Goal: Task Accomplishment & Management: Complete application form

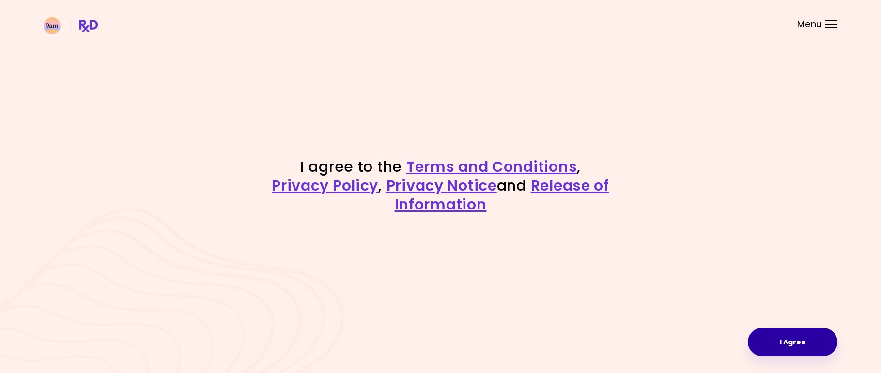
click at [774, 343] on button "I Agree" at bounding box center [793, 342] width 90 height 28
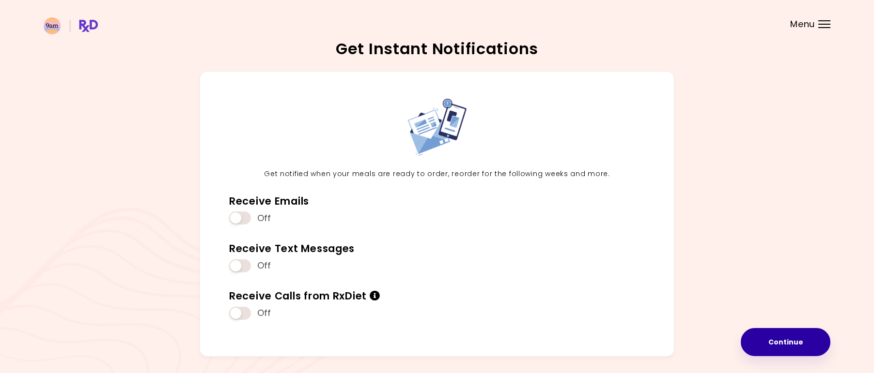
click at [781, 340] on button "Continue" at bounding box center [786, 342] width 90 height 28
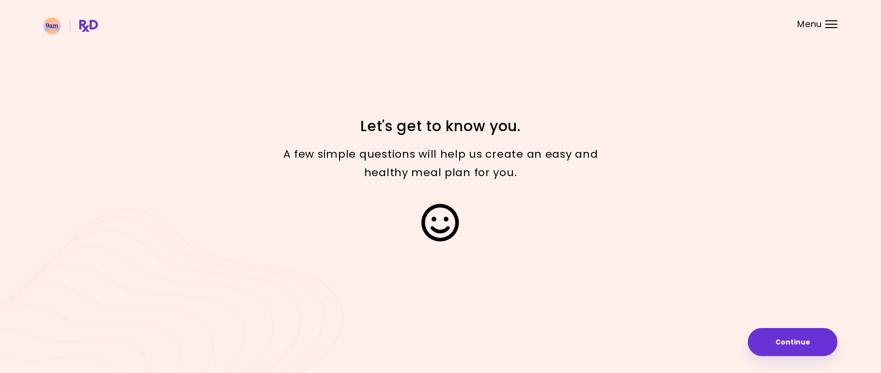
click at [781, 340] on button "Continue" at bounding box center [793, 342] width 90 height 28
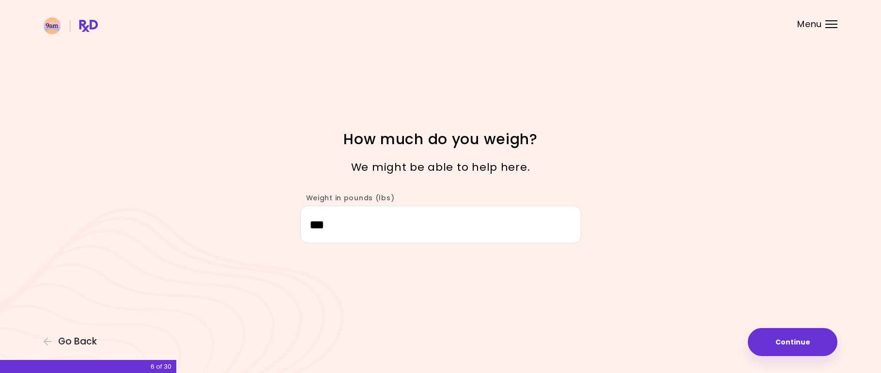
click at [781, 340] on button "Continue" at bounding box center [793, 342] width 90 height 28
select select "****"
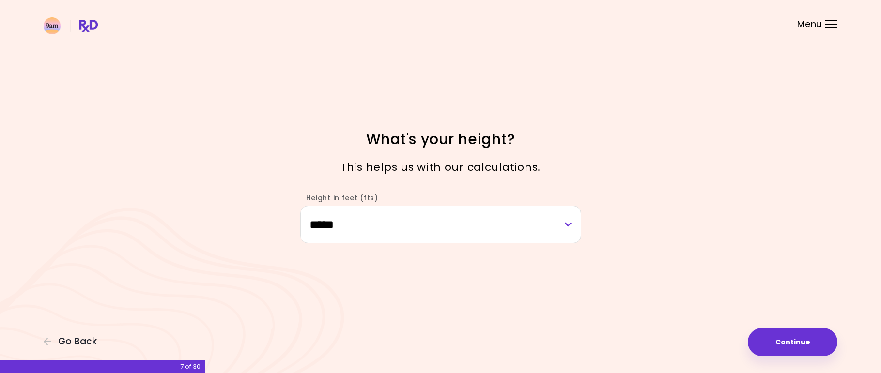
click at [781, 340] on button "Continue" at bounding box center [793, 342] width 90 height 28
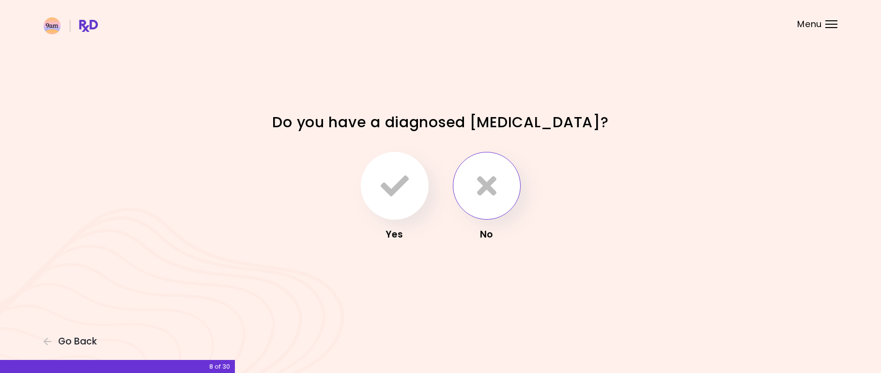
click at [476, 180] on button "button" at bounding box center [487, 186] width 68 height 68
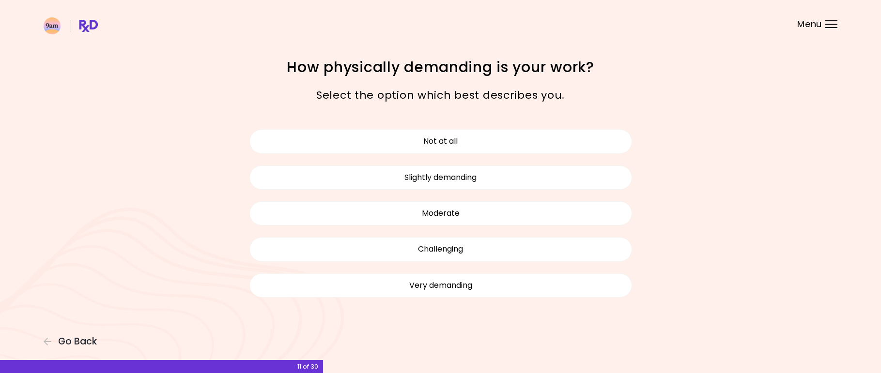
click at [425, 213] on button "Moderate" at bounding box center [440, 214] width 383 height 24
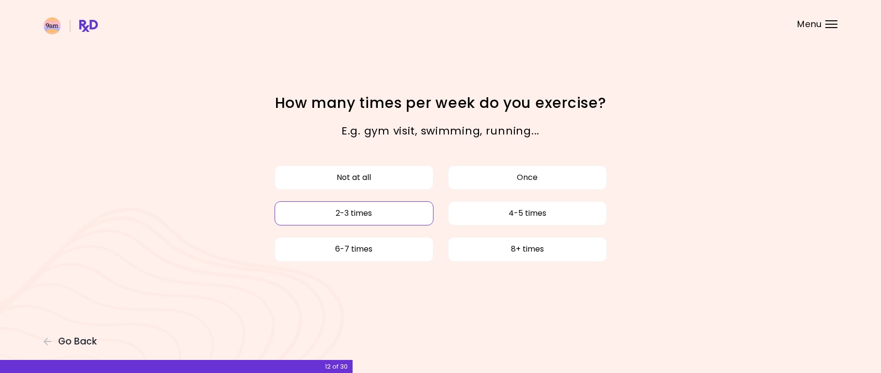
click at [396, 218] on button "2-3 times" at bounding box center [354, 214] width 159 height 24
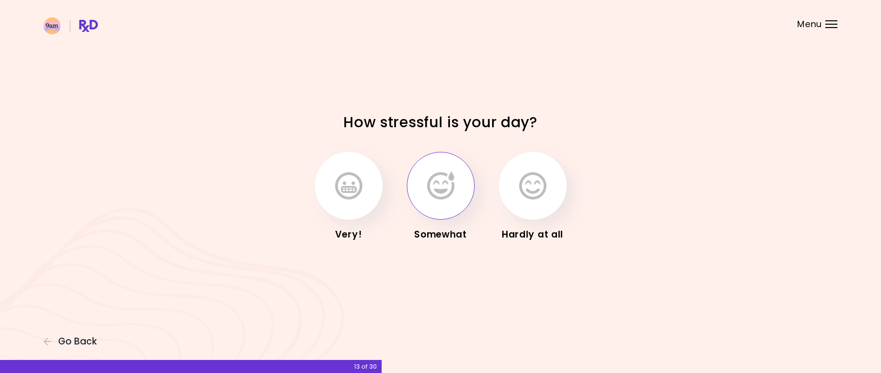
click at [457, 186] on button "button" at bounding box center [441, 186] width 68 height 68
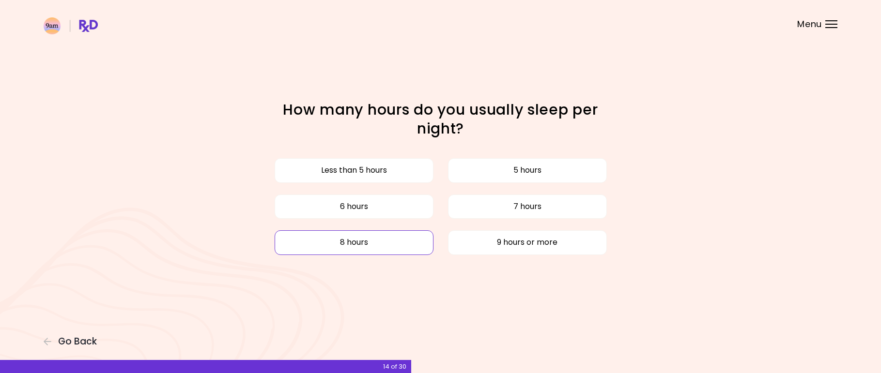
click at [381, 241] on button "8 hours" at bounding box center [354, 243] width 159 height 24
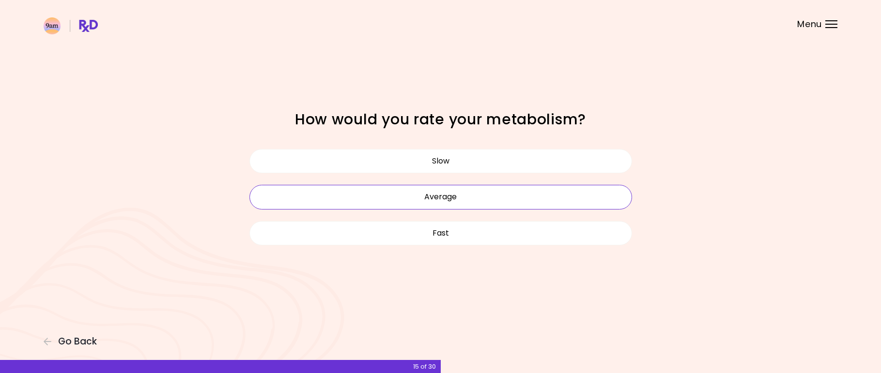
click at [470, 190] on button "Average" at bounding box center [440, 197] width 383 height 24
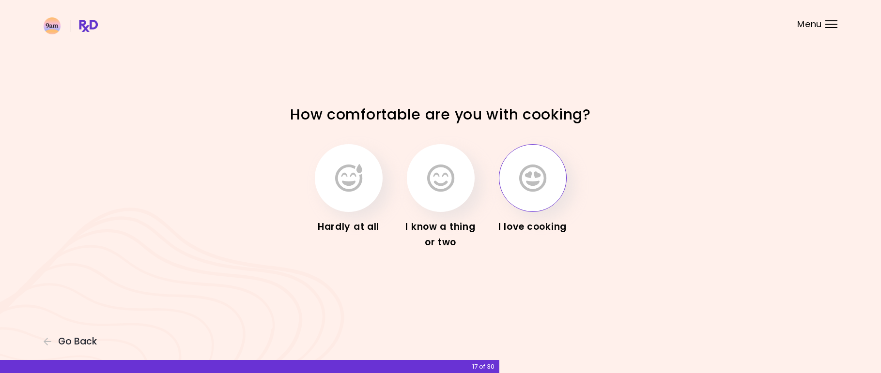
click at [524, 178] on icon "button" at bounding box center [532, 178] width 27 height 28
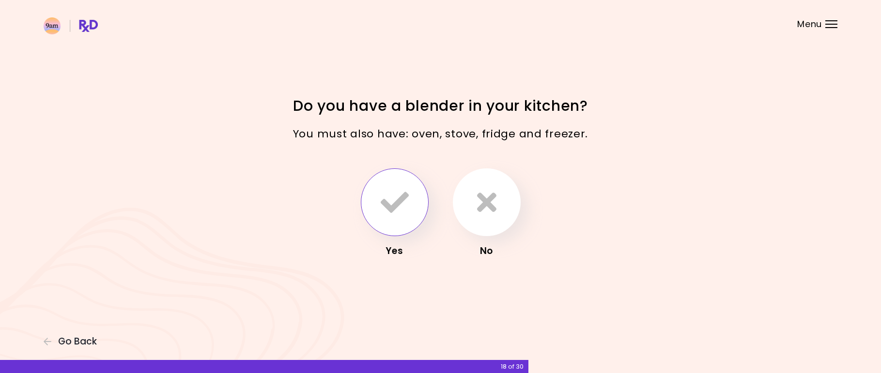
click at [374, 197] on button "button" at bounding box center [395, 203] width 68 height 68
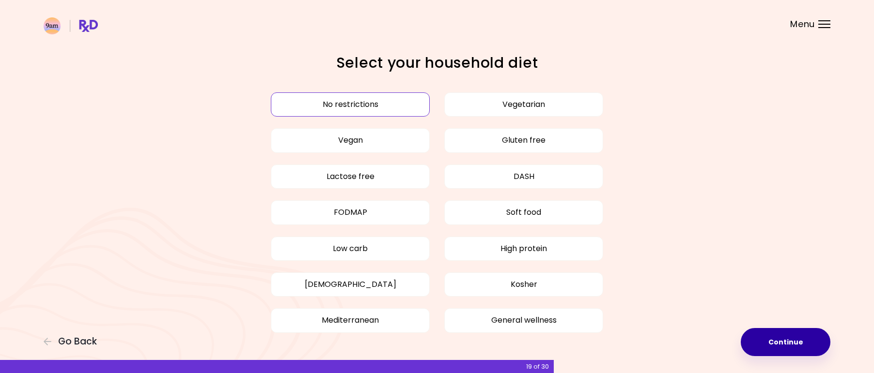
click at [815, 344] on button "Continue" at bounding box center [786, 342] width 90 height 28
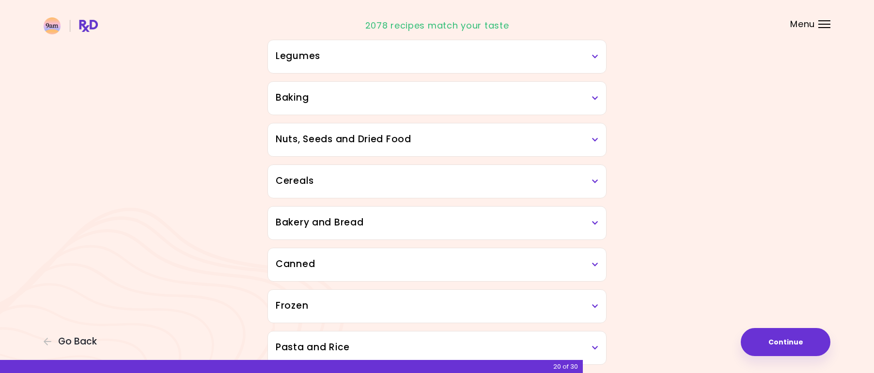
scroll to position [481, 0]
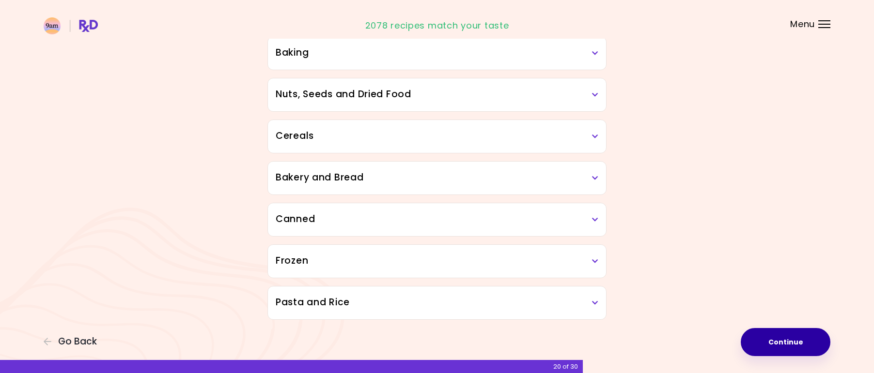
click at [776, 343] on button "Continue" at bounding box center [786, 342] width 90 height 28
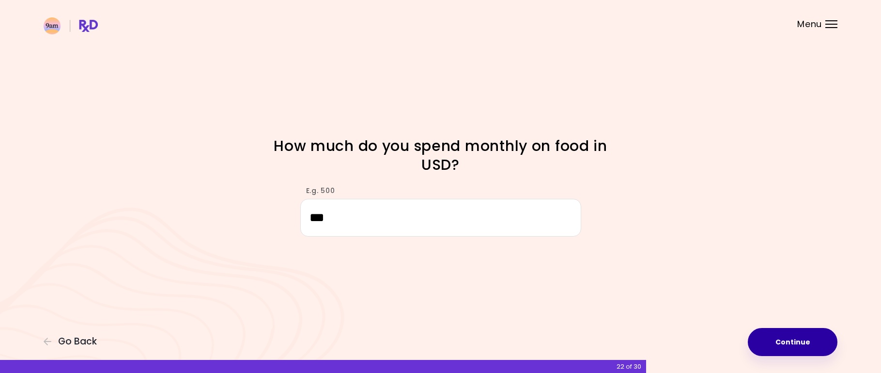
type input "***"
click at [809, 336] on button "Continue" at bounding box center [793, 342] width 90 height 28
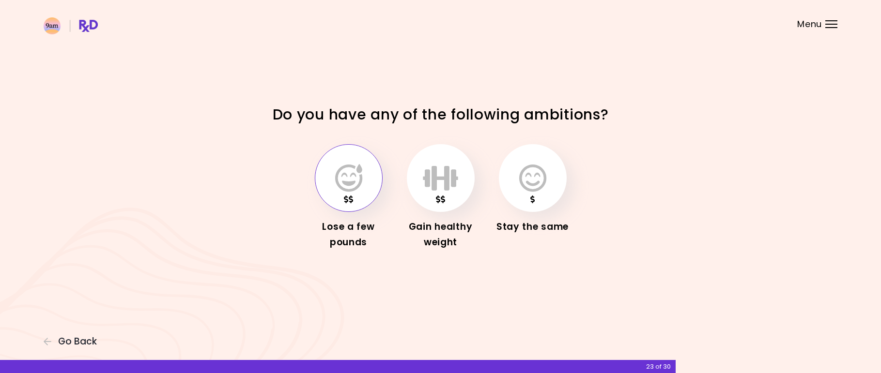
click at [347, 193] on button "button" at bounding box center [349, 178] width 68 height 68
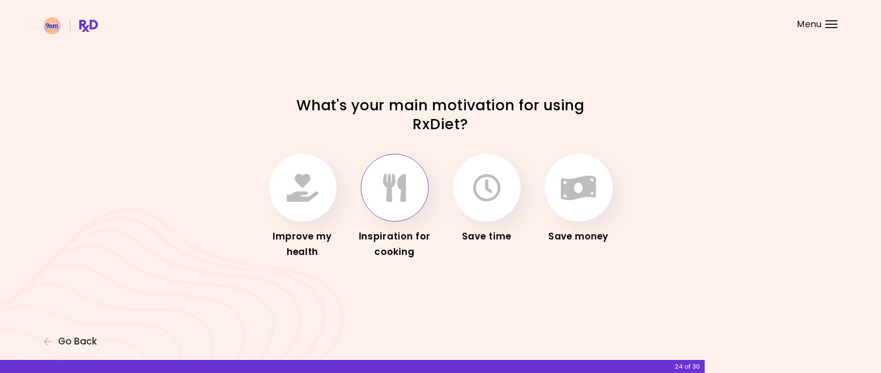
click at [418, 204] on button "button" at bounding box center [395, 188] width 68 height 68
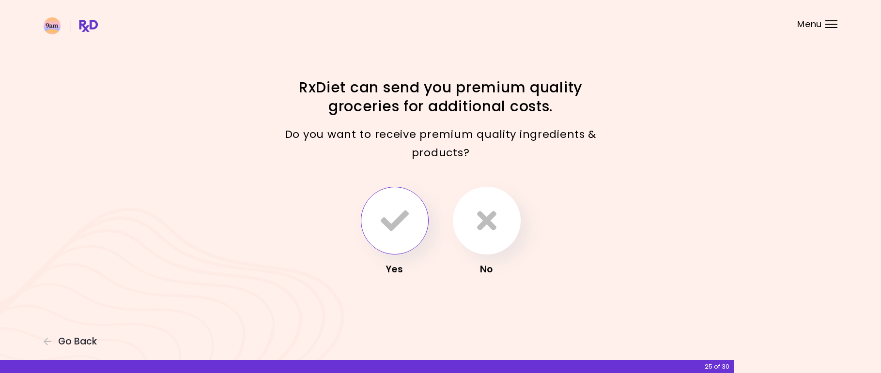
click at [402, 210] on icon "button" at bounding box center [395, 221] width 28 height 28
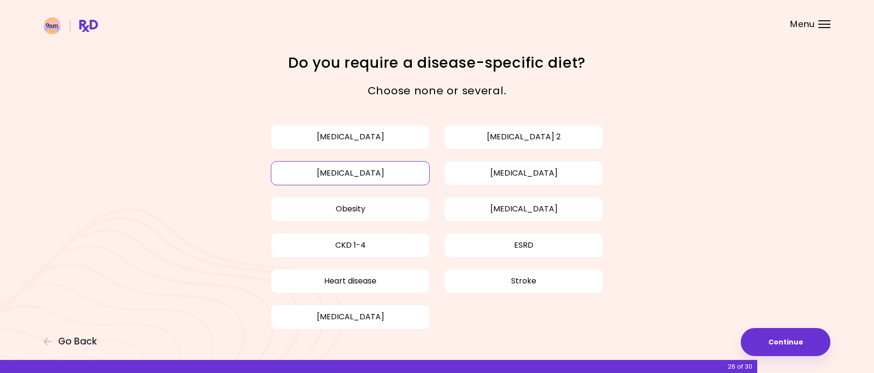
click at [400, 174] on button "[MEDICAL_DATA]" at bounding box center [350, 173] width 159 height 24
click at [757, 344] on button "Continue" at bounding box center [786, 342] width 90 height 28
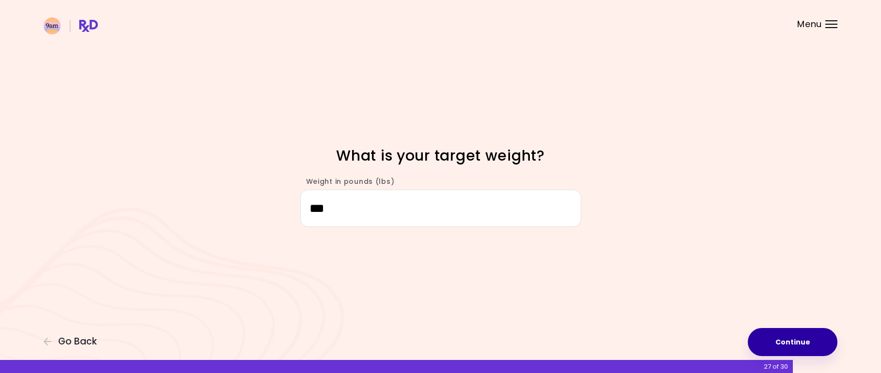
type input "***"
click at [781, 337] on button "Continue" at bounding box center [793, 342] width 90 height 28
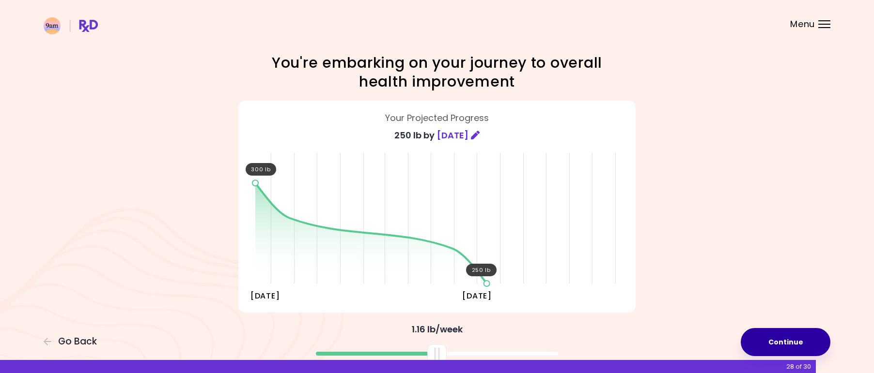
click at [780, 343] on button "Continue" at bounding box center [786, 342] width 90 height 28
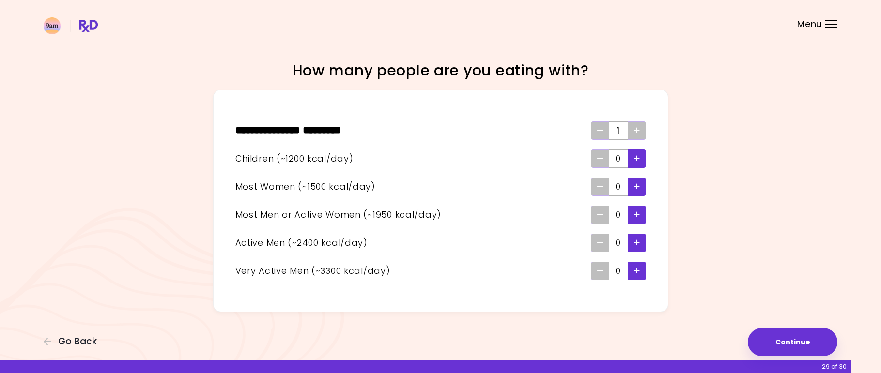
click at [639, 158] on icon "Add - Child" at bounding box center [637, 158] width 6 height 6
click at [806, 345] on button "Continue" at bounding box center [793, 342] width 90 height 28
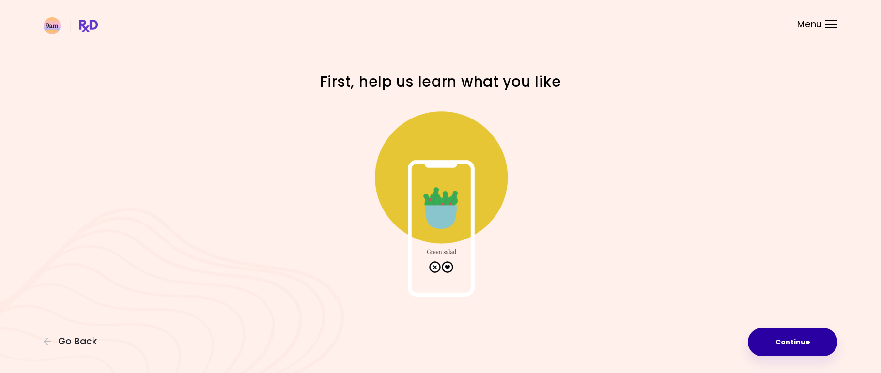
click at [806, 345] on button "Continue" at bounding box center [793, 342] width 90 height 28
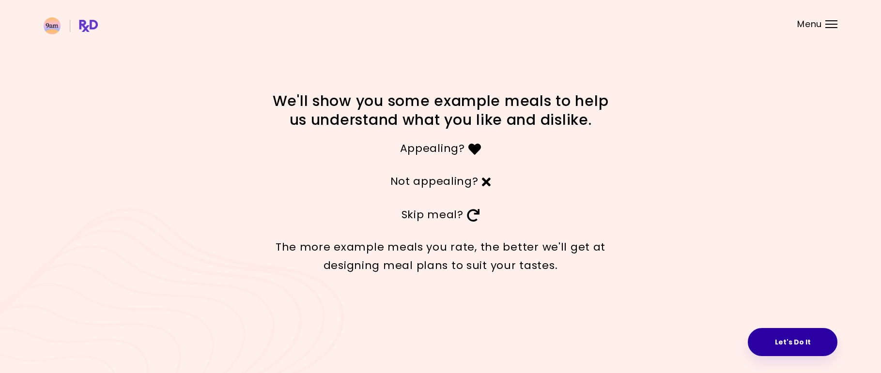
click at [772, 340] on button "Let's Do It" at bounding box center [793, 342] width 90 height 28
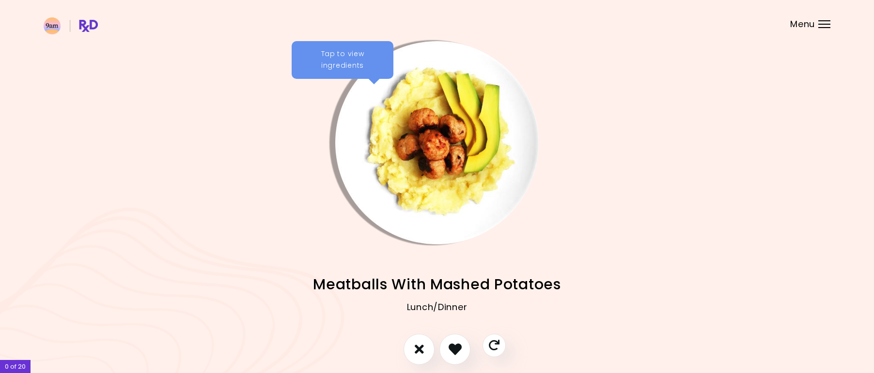
click at [359, 60] on div "Tap to view ingredients" at bounding box center [343, 60] width 102 height 38
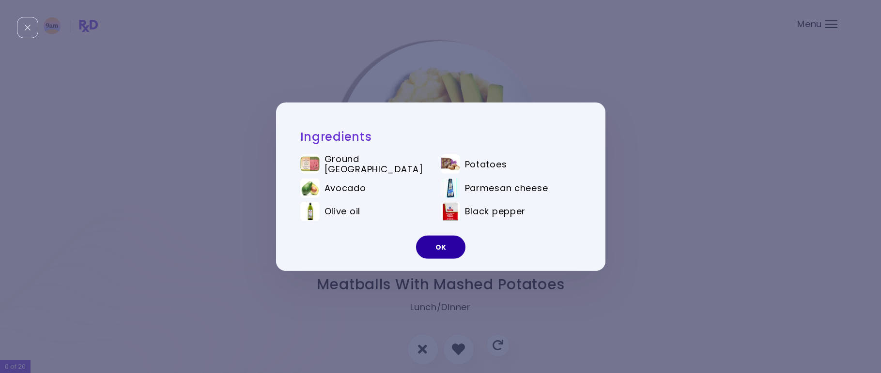
click at [450, 246] on button "OK" at bounding box center [440, 247] width 49 height 23
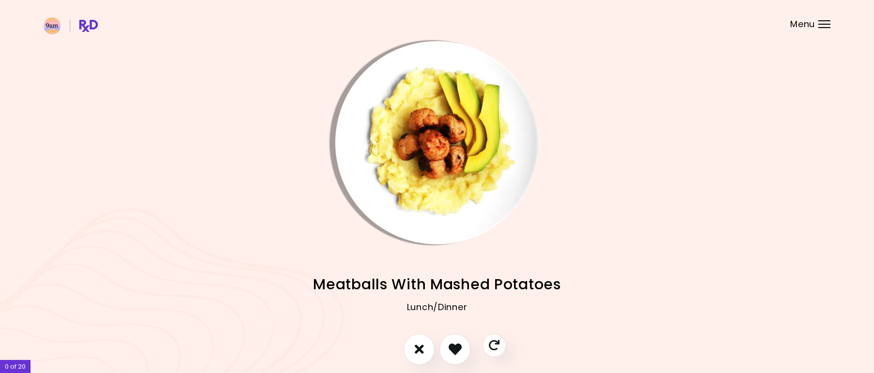
scroll to position [43, 0]
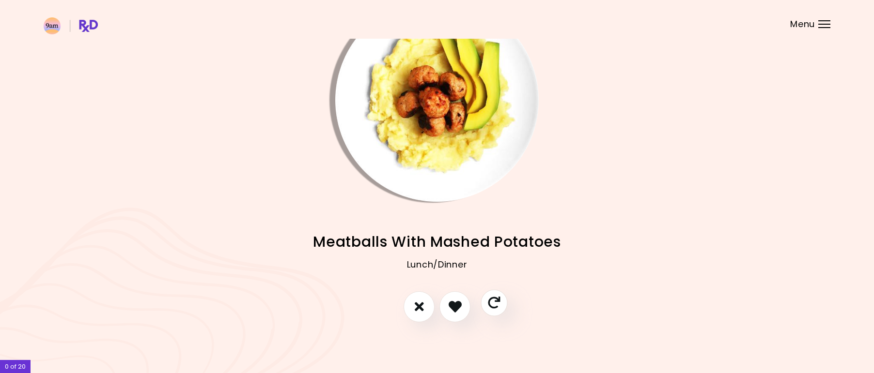
click at [490, 303] on icon "Skip" at bounding box center [494, 303] width 12 height 12
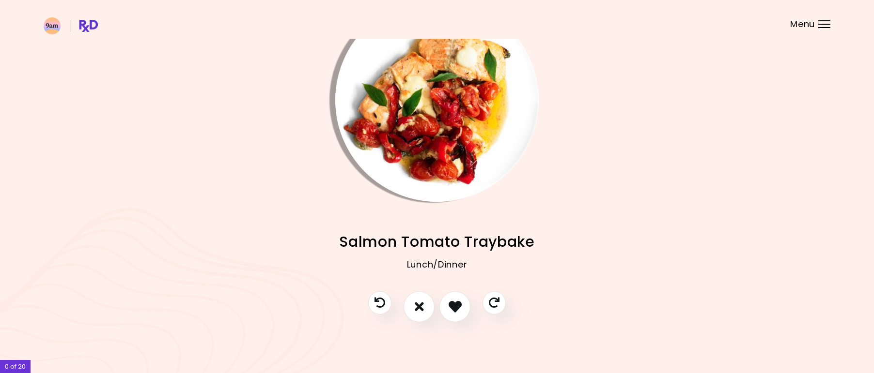
scroll to position [0, 0]
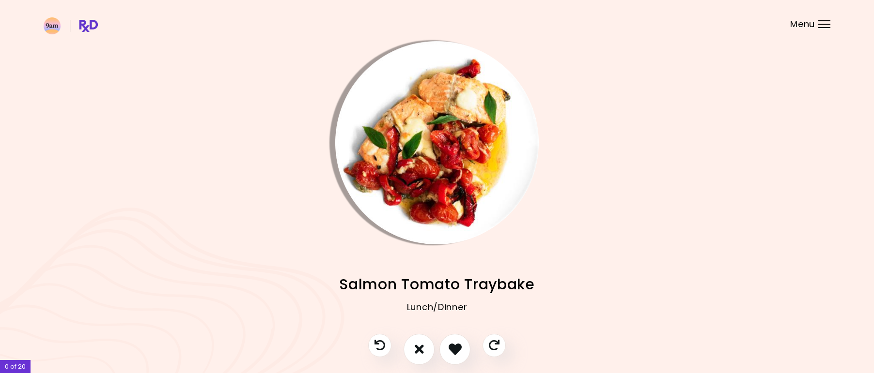
click at [400, 132] on img "Info - Salmon Tomato Traybake" at bounding box center [436, 142] width 203 height 203
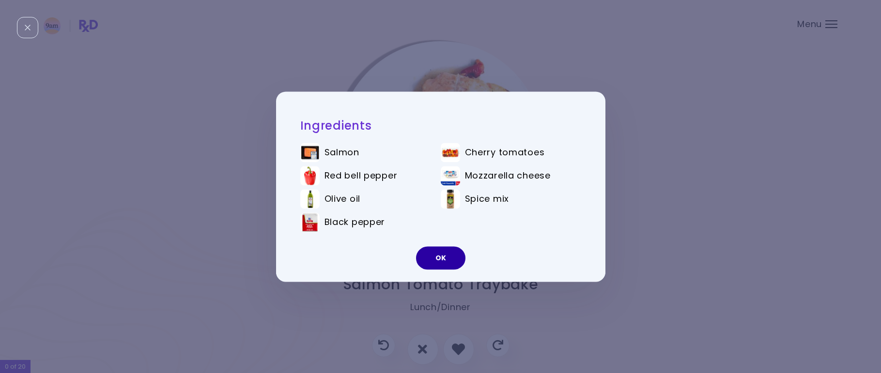
click at [452, 253] on button "OK" at bounding box center [440, 258] width 49 height 23
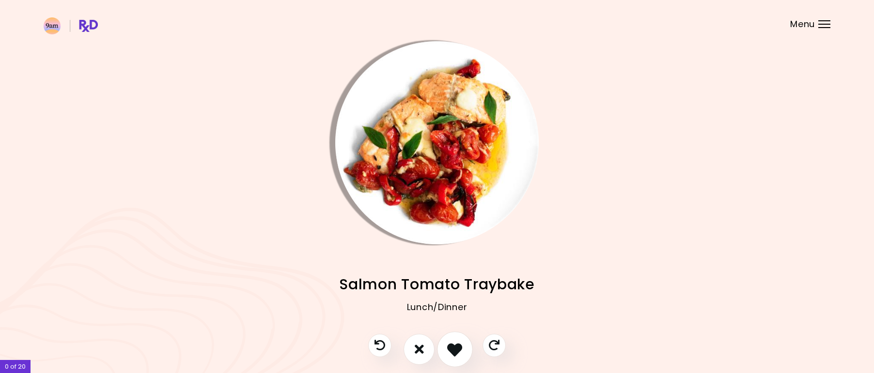
click at [458, 349] on icon "I like this recipe" at bounding box center [454, 349] width 15 height 15
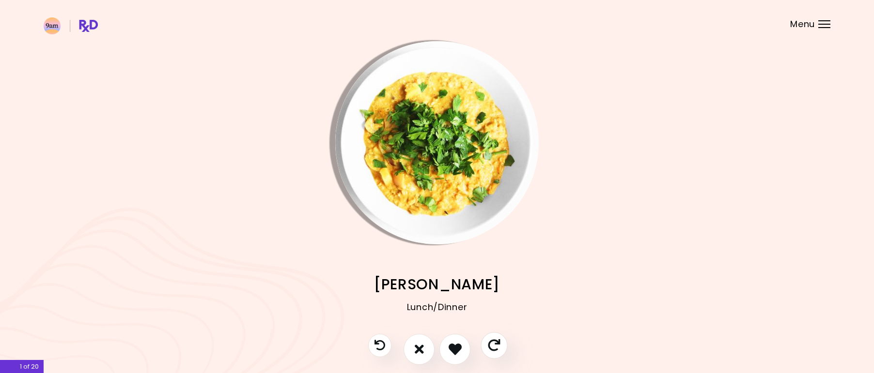
click at [490, 346] on icon "Skip" at bounding box center [494, 346] width 12 height 12
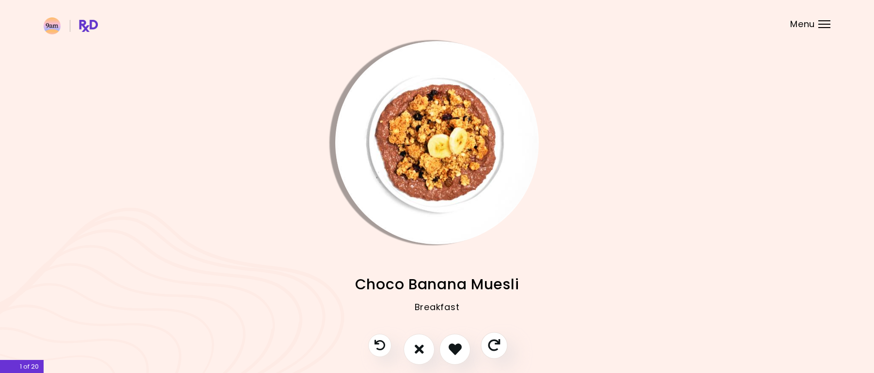
click at [490, 346] on icon "Skip" at bounding box center [494, 346] width 12 height 12
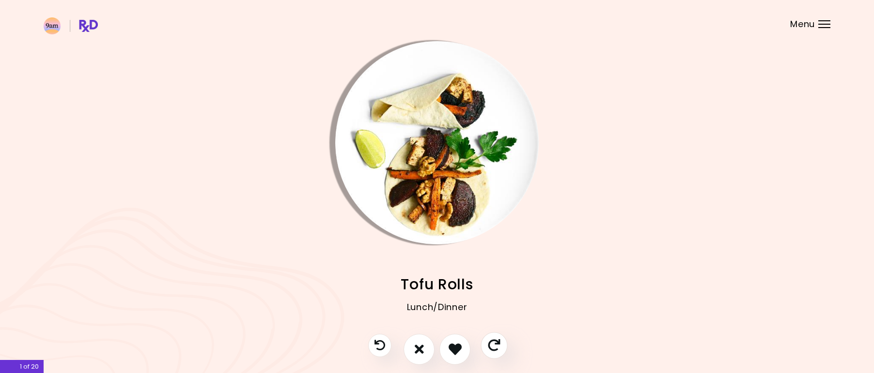
click at [490, 346] on icon "Skip" at bounding box center [494, 346] width 12 height 12
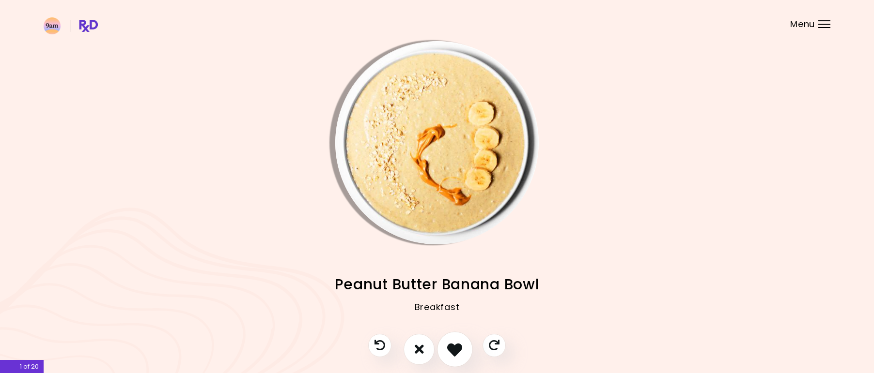
click at [462, 345] on icon "I like this recipe" at bounding box center [454, 349] width 15 height 15
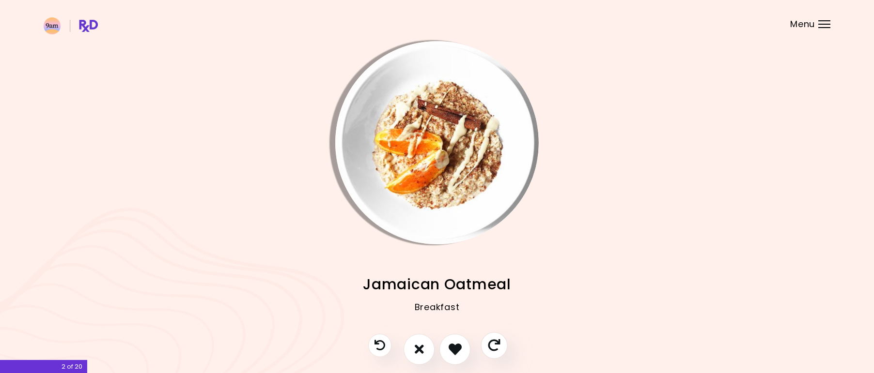
click at [489, 347] on icon "Skip" at bounding box center [494, 346] width 12 height 12
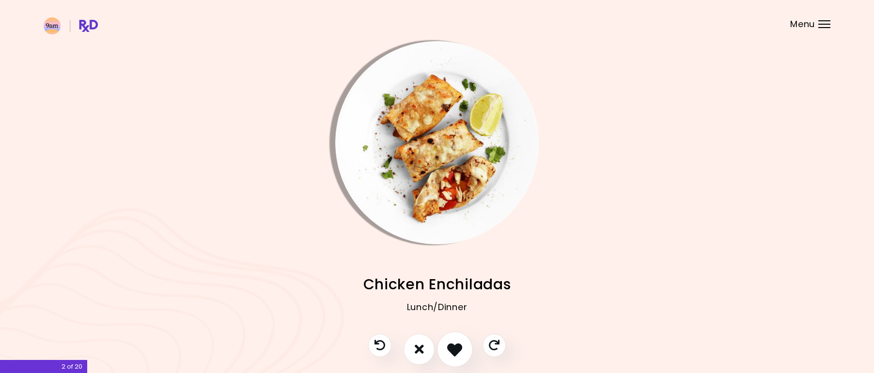
click at [459, 343] on icon "I like this recipe" at bounding box center [454, 349] width 15 height 15
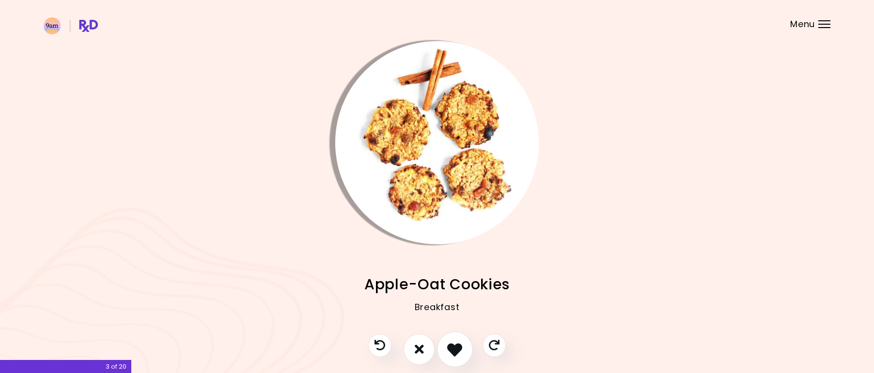
click at [449, 342] on icon "I like this recipe" at bounding box center [454, 349] width 15 height 15
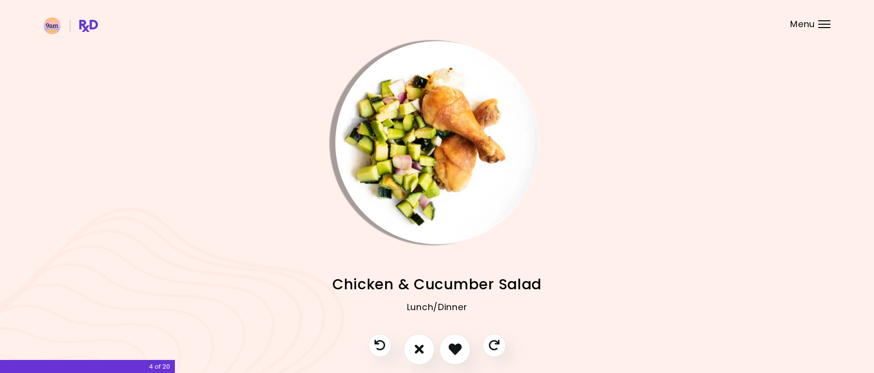
click at [446, 198] on img "Info - Chicken & Cucumber Salad" at bounding box center [436, 142] width 203 height 203
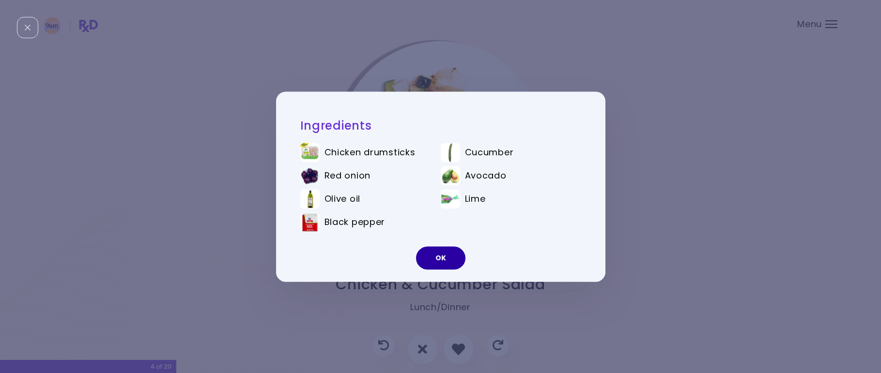
click at [440, 257] on button "OK" at bounding box center [440, 258] width 49 height 23
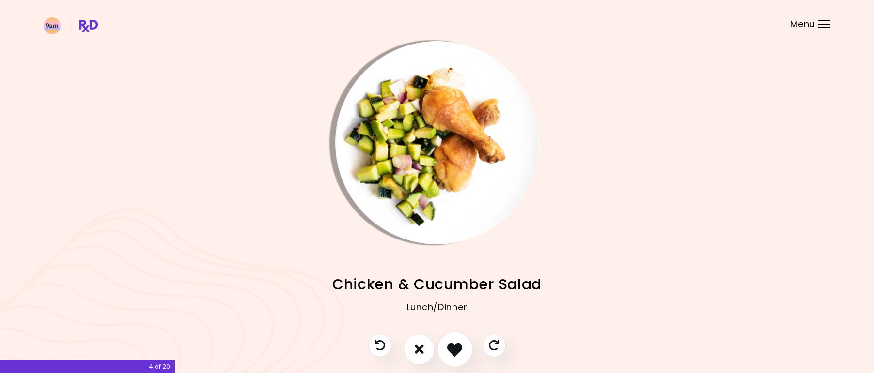
click at [452, 343] on icon "I like this recipe" at bounding box center [454, 349] width 15 height 15
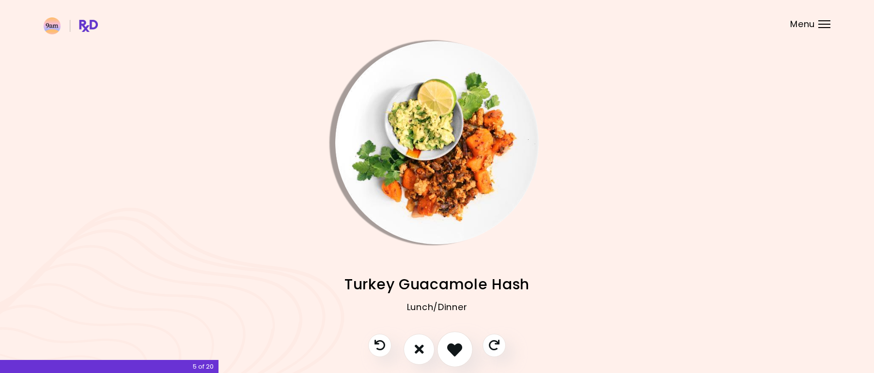
click at [452, 343] on icon "I like this recipe" at bounding box center [454, 349] width 15 height 15
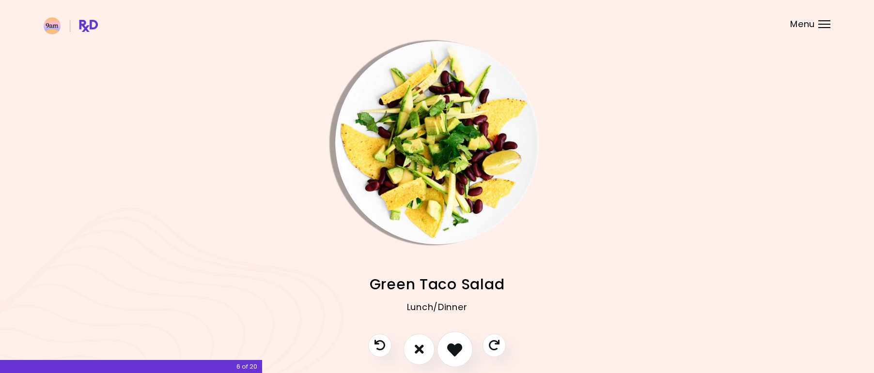
click at [452, 343] on icon "I like this recipe" at bounding box center [454, 349] width 15 height 15
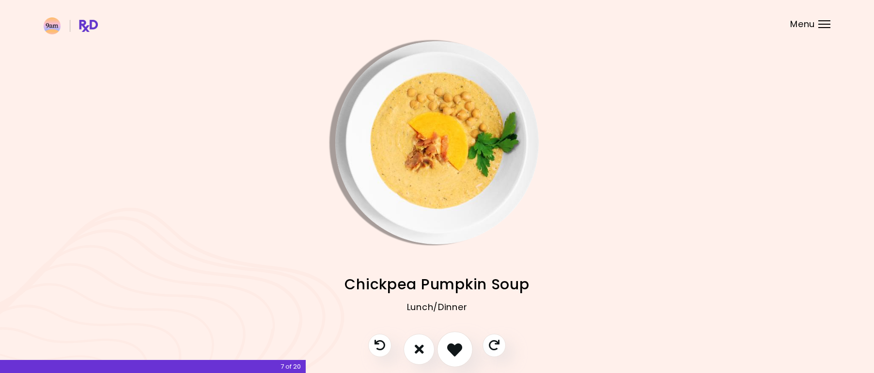
click at [452, 343] on icon "I like this recipe" at bounding box center [454, 349] width 15 height 15
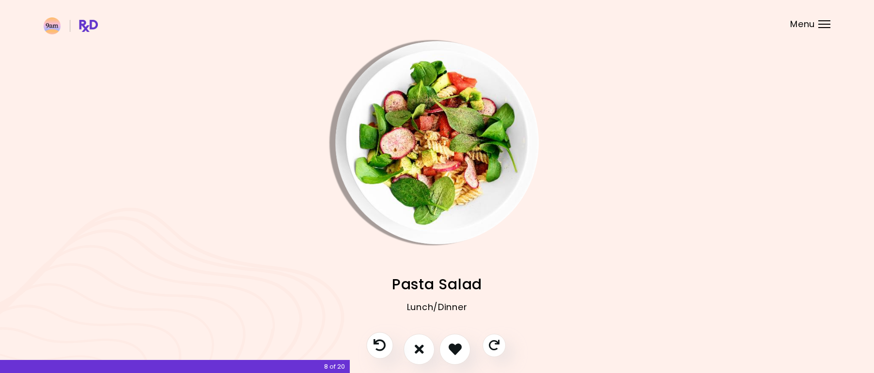
click at [381, 342] on icon "Previous recipe" at bounding box center [379, 346] width 12 height 12
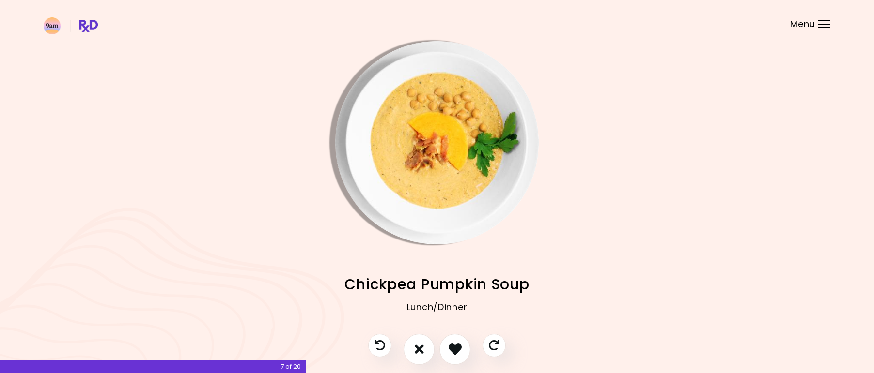
click at [437, 164] on img "Info - Chickpea Pumpkin Soup" at bounding box center [436, 142] width 203 height 203
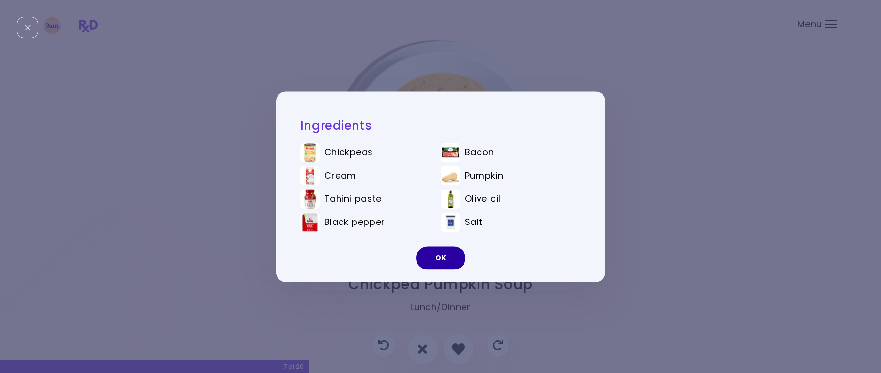
click at [457, 254] on button "OK" at bounding box center [440, 258] width 49 height 23
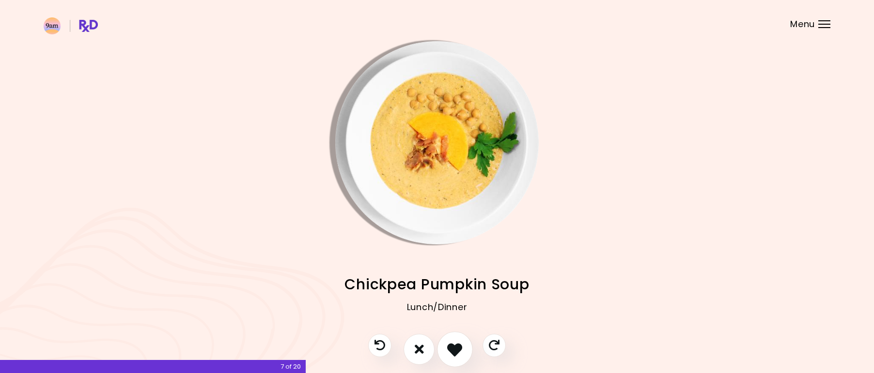
click at [453, 352] on icon "I like this recipe" at bounding box center [454, 349] width 15 height 15
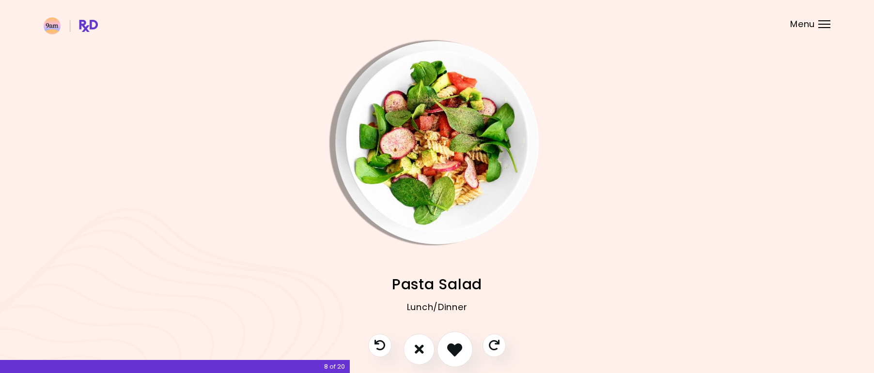
click at [453, 352] on icon "I like this recipe" at bounding box center [454, 349] width 15 height 15
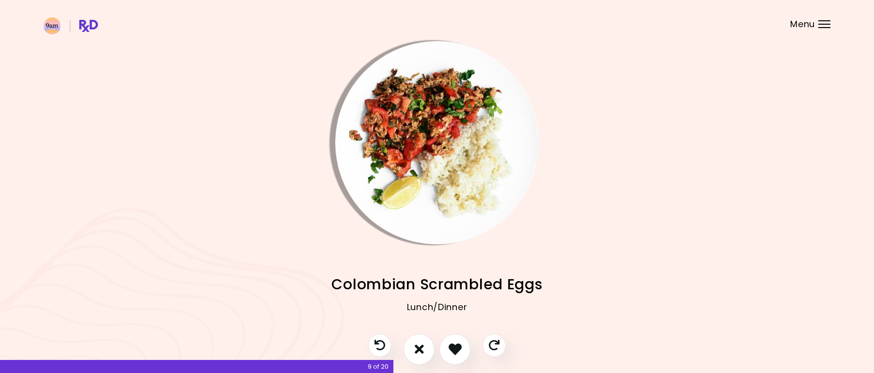
click at [447, 169] on img "Info - Colombian Scrambled Eggs" at bounding box center [436, 142] width 203 height 203
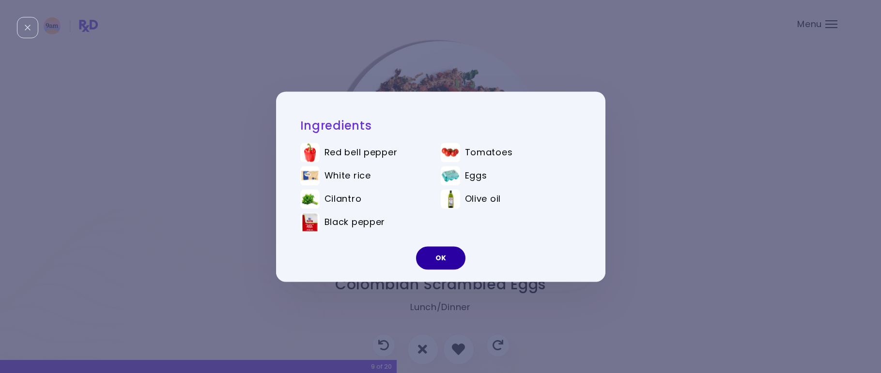
click at [447, 261] on button "OK" at bounding box center [440, 258] width 49 height 23
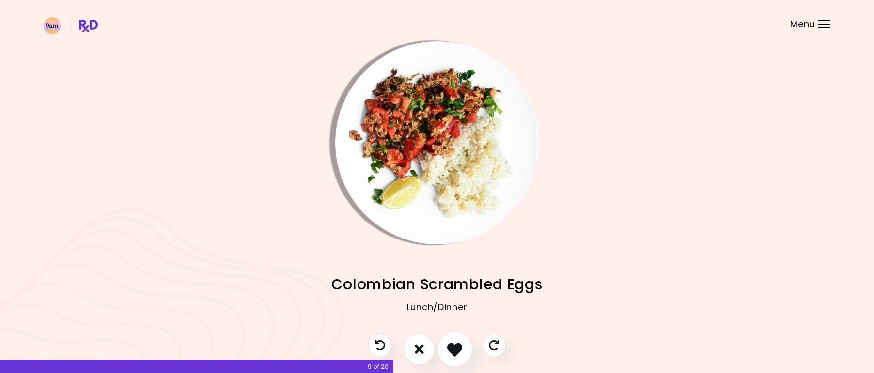
click at [463, 344] on button "I like this recipe" at bounding box center [455, 350] width 36 height 36
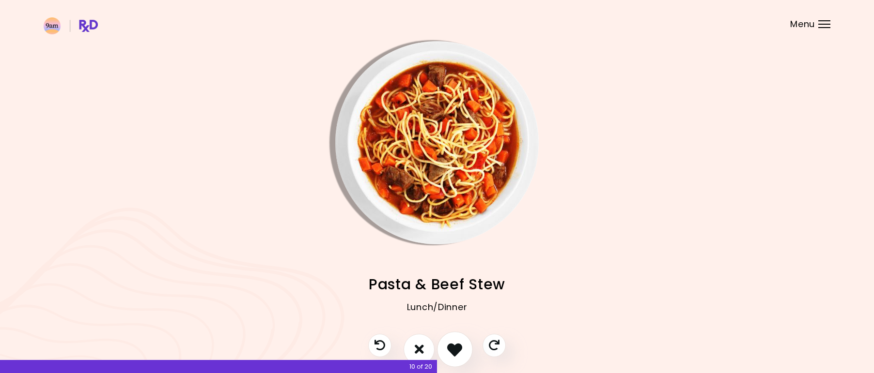
click at [455, 344] on icon "I like this recipe" at bounding box center [454, 349] width 15 height 15
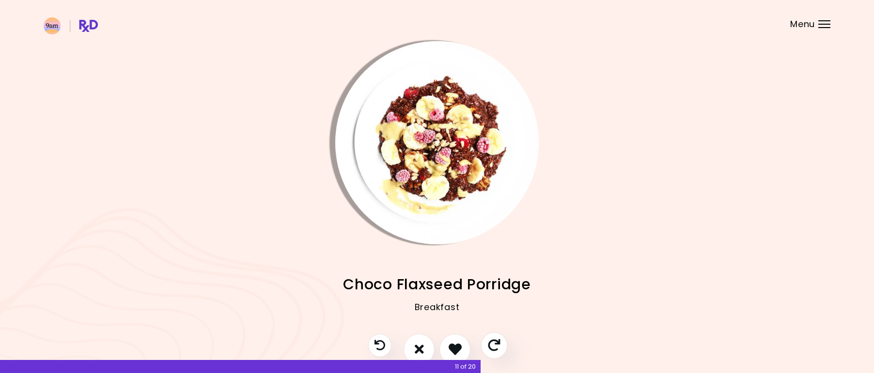
click at [500, 343] on button "Skip" at bounding box center [494, 345] width 27 height 27
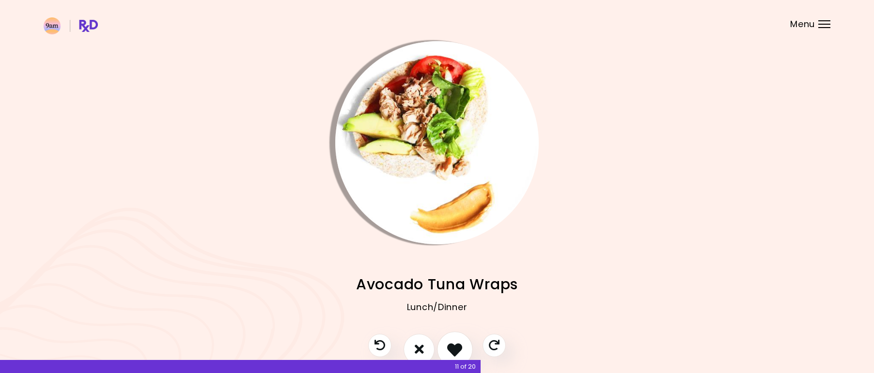
click at [458, 340] on button "I like this recipe" at bounding box center [455, 350] width 36 height 36
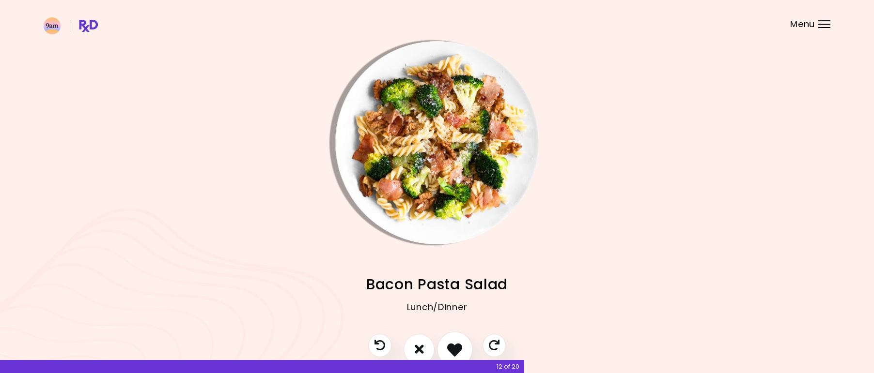
click at [456, 348] on icon "I like this recipe" at bounding box center [454, 349] width 15 height 15
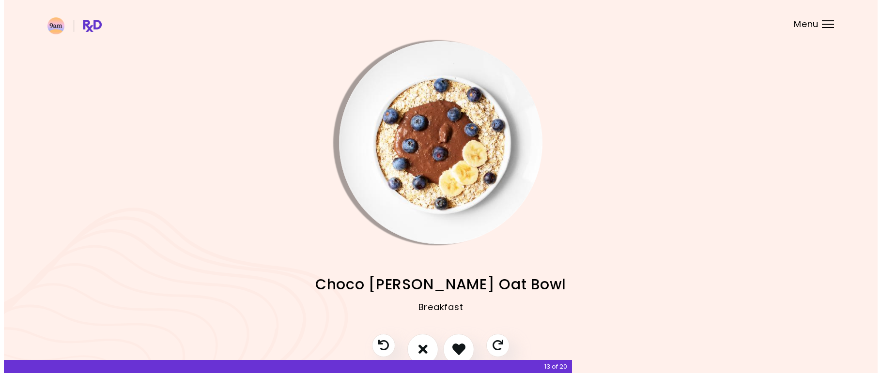
scroll to position [43, 0]
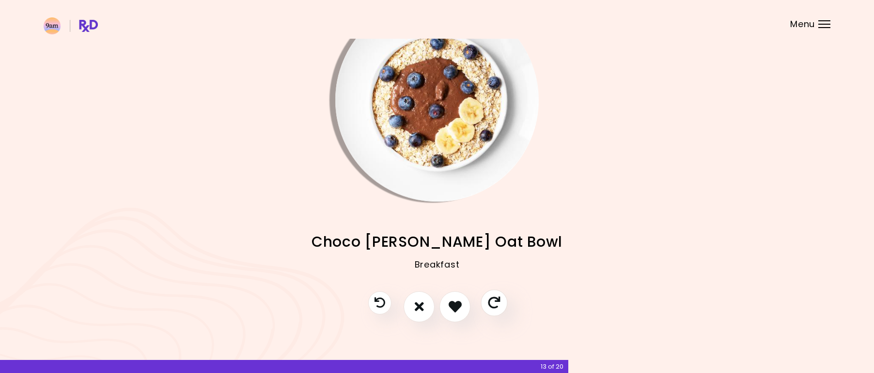
click at [487, 299] on button "Skip" at bounding box center [494, 303] width 27 height 27
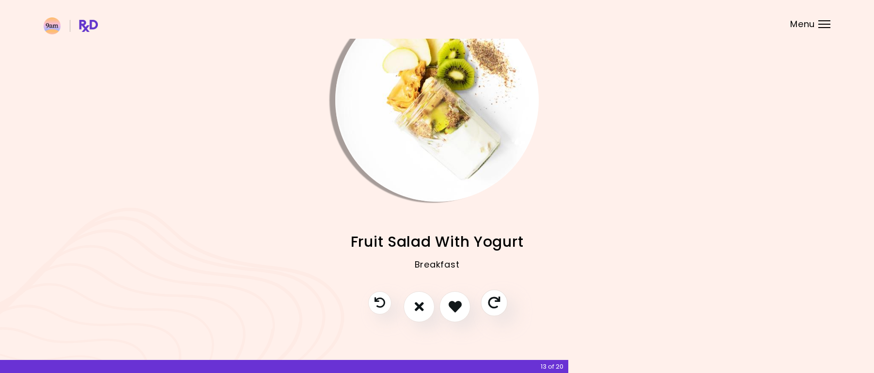
click at [487, 299] on button "Skip" at bounding box center [494, 303] width 27 height 27
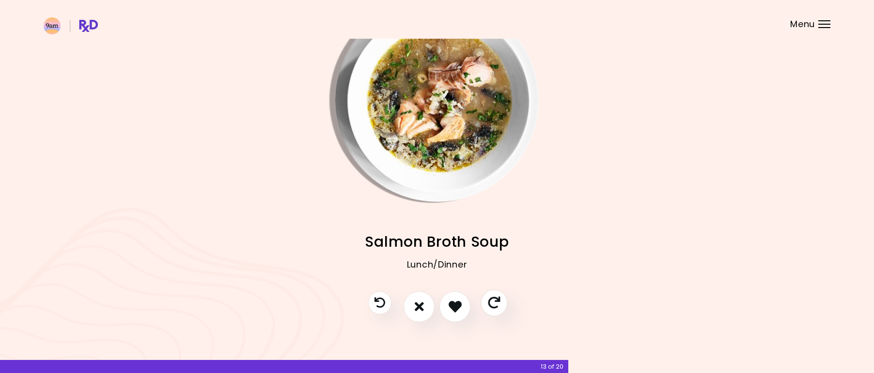
click at [487, 299] on button "Skip" at bounding box center [494, 303] width 27 height 27
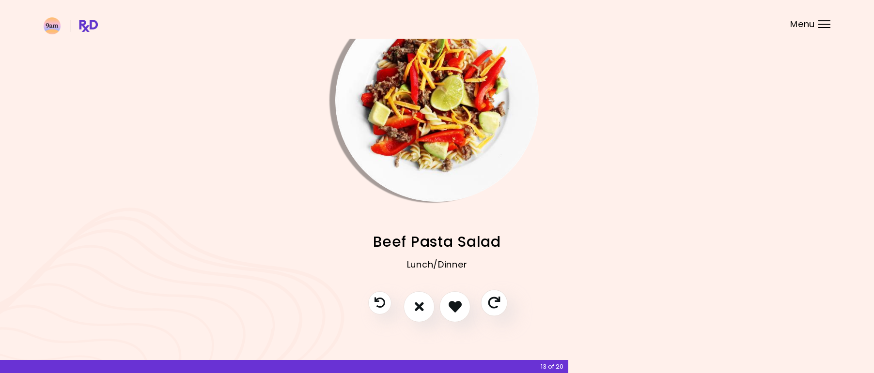
click at [487, 299] on button "Skip" at bounding box center [494, 303] width 27 height 27
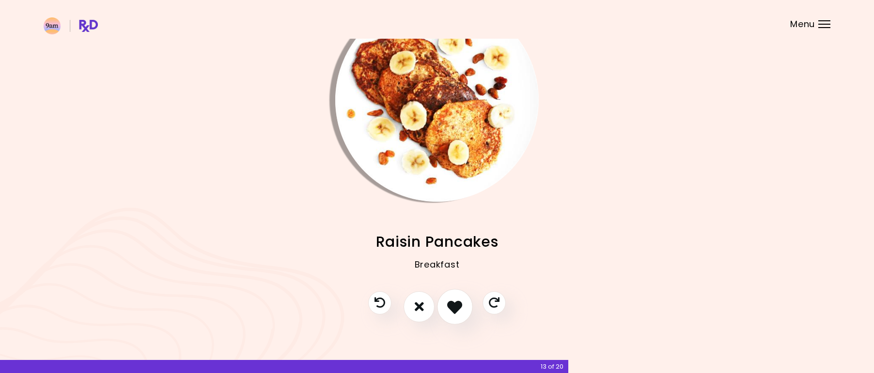
click at [442, 310] on button "I like this recipe" at bounding box center [455, 307] width 36 height 36
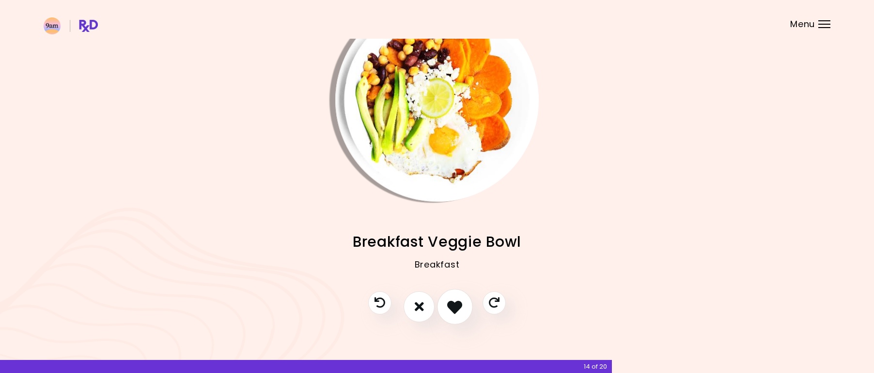
click at [442, 310] on button "I like this recipe" at bounding box center [455, 307] width 36 height 36
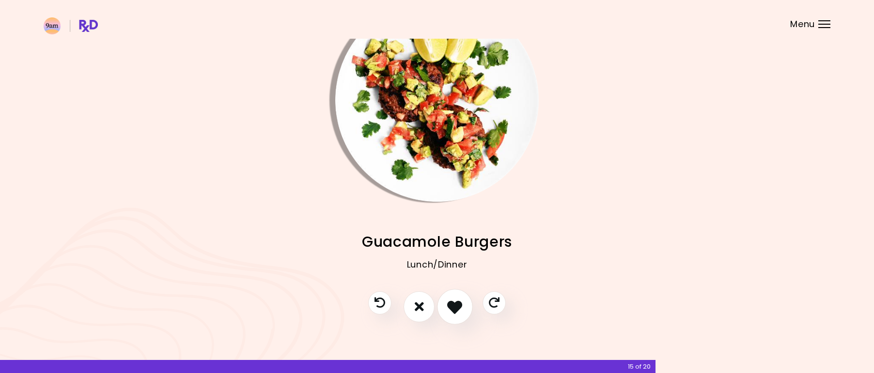
click at [442, 310] on button "I like this recipe" at bounding box center [455, 307] width 36 height 36
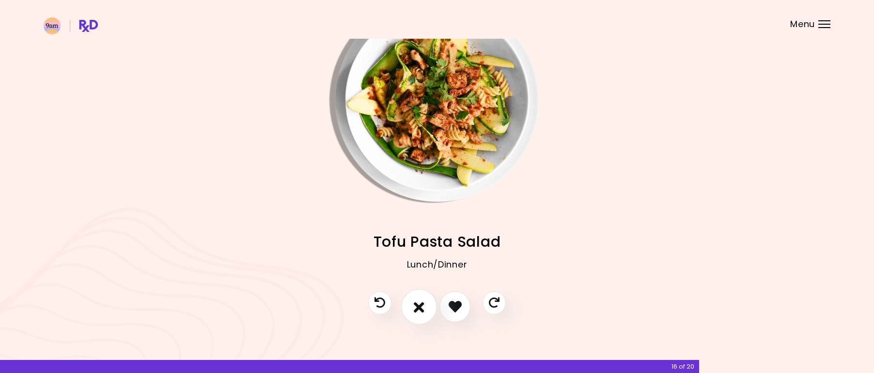
click at [422, 302] on icon "I don't like this recipe" at bounding box center [419, 306] width 11 height 15
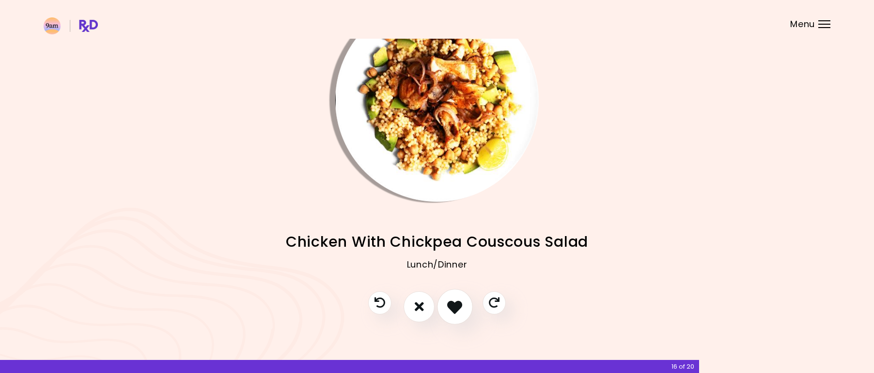
click at [454, 302] on icon "I like this recipe" at bounding box center [454, 306] width 15 height 15
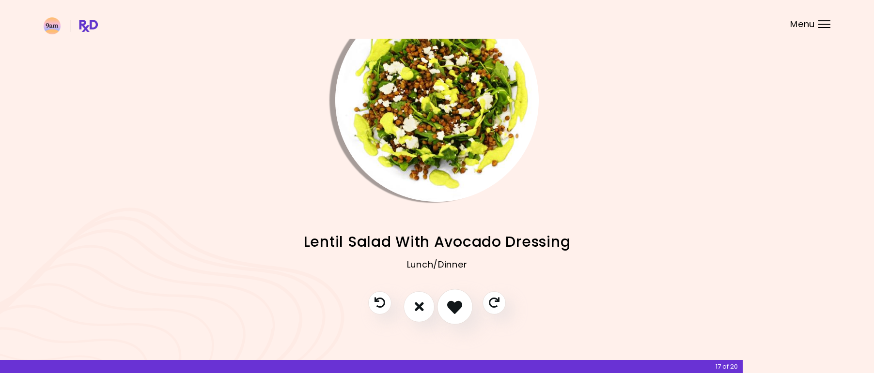
click at [457, 309] on icon "I like this recipe" at bounding box center [454, 306] width 15 height 15
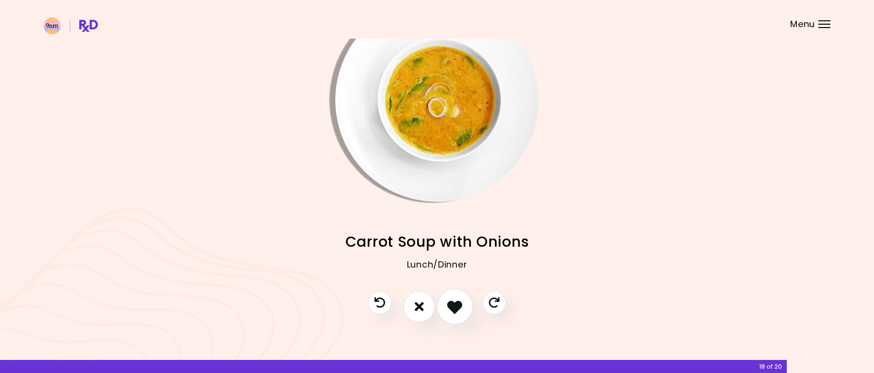
click at [457, 309] on icon "I like this recipe" at bounding box center [454, 306] width 15 height 15
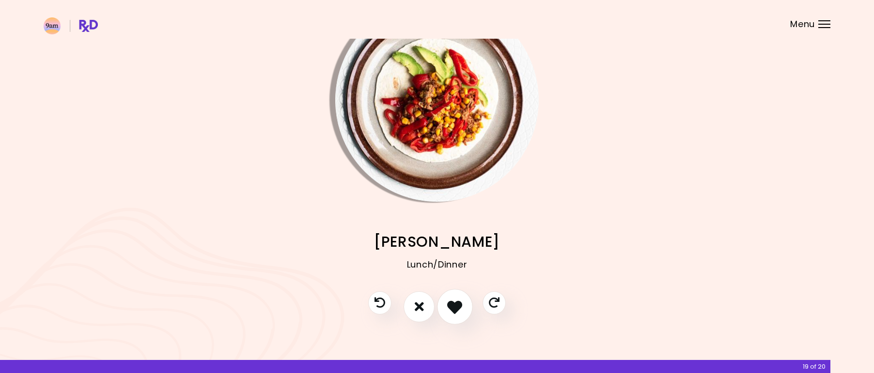
click at [457, 309] on icon "I like this recipe" at bounding box center [454, 306] width 15 height 15
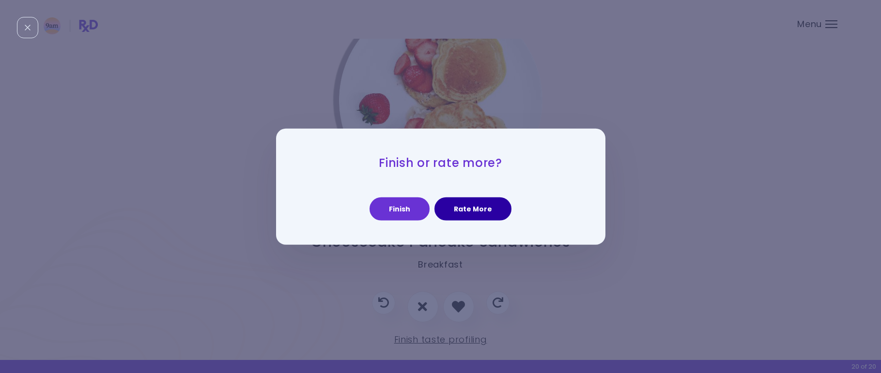
click at [467, 201] on button "Rate More" at bounding box center [473, 209] width 77 height 23
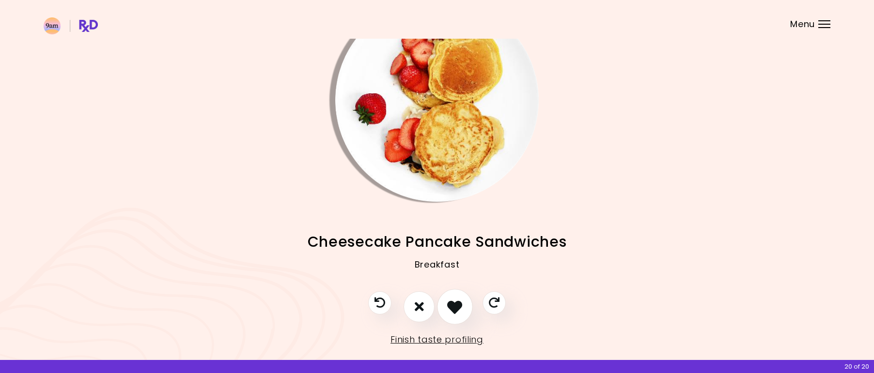
click at [458, 304] on icon "I like this recipe" at bounding box center [454, 306] width 15 height 15
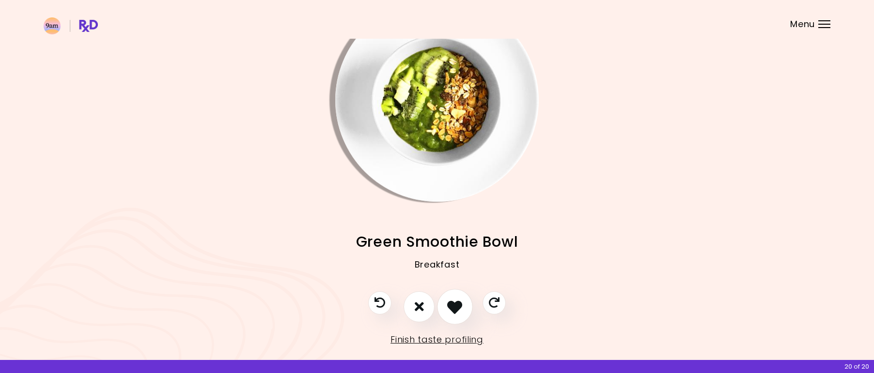
click at [458, 304] on icon "I like this recipe" at bounding box center [454, 306] width 15 height 15
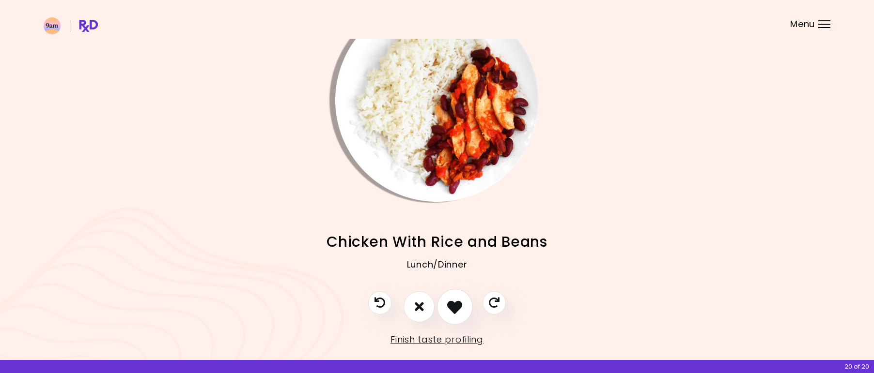
click at [458, 304] on icon "I like this recipe" at bounding box center [454, 306] width 15 height 15
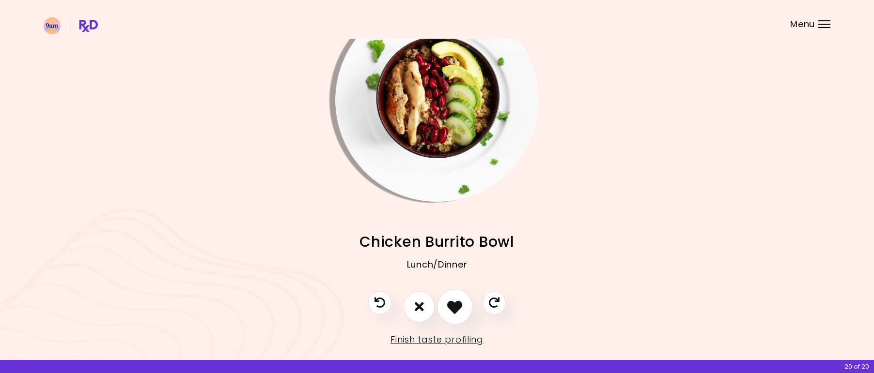
click at [458, 304] on icon "I like this recipe" at bounding box center [454, 306] width 15 height 15
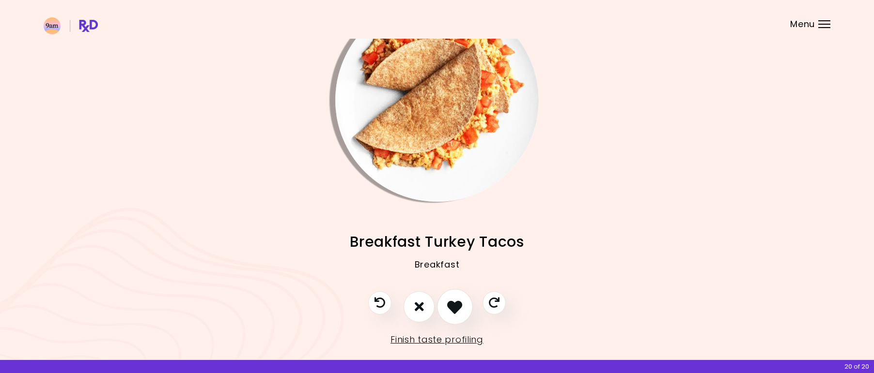
click at [458, 304] on icon "I like this recipe" at bounding box center [454, 306] width 15 height 15
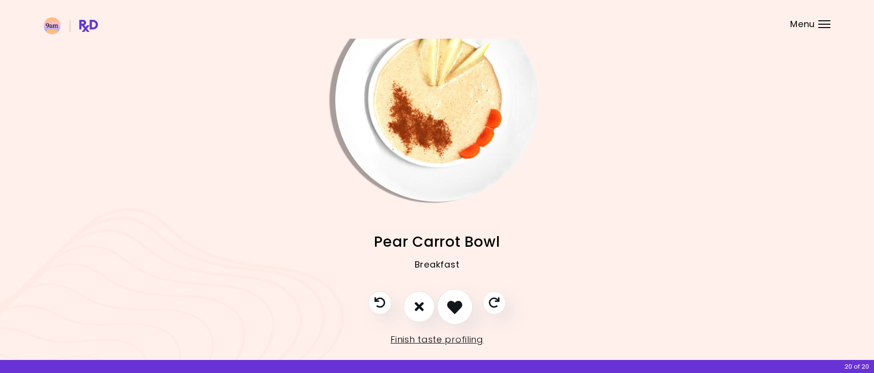
click at [458, 304] on icon "I like this recipe" at bounding box center [454, 306] width 15 height 15
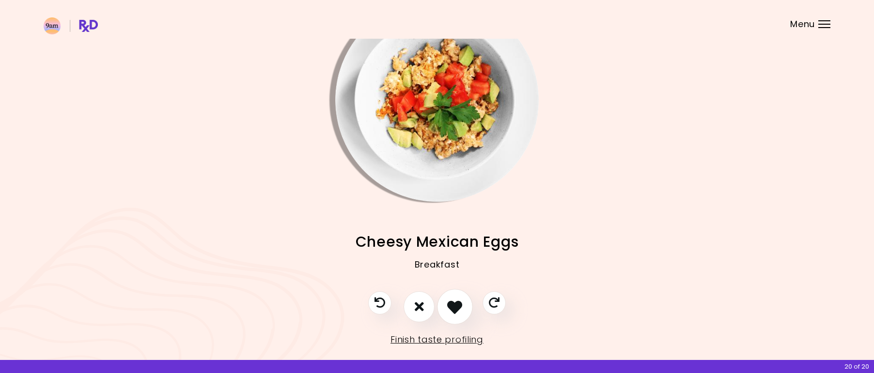
click at [458, 304] on icon "I like this recipe" at bounding box center [454, 306] width 15 height 15
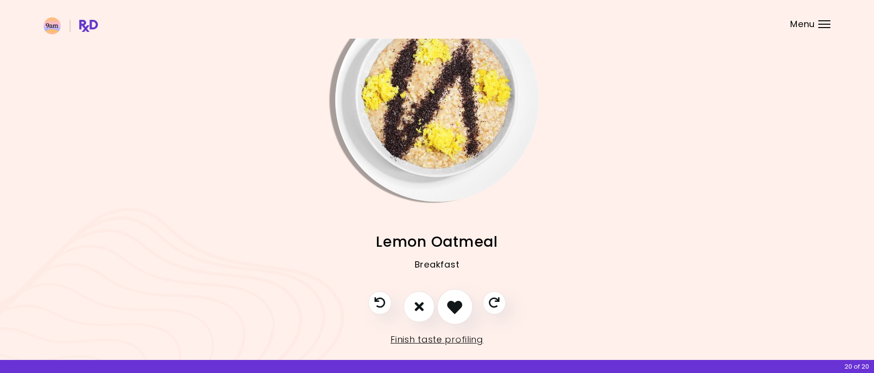
click at [458, 304] on icon "I like this recipe" at bounding box center [454, 306] width 15 height 15
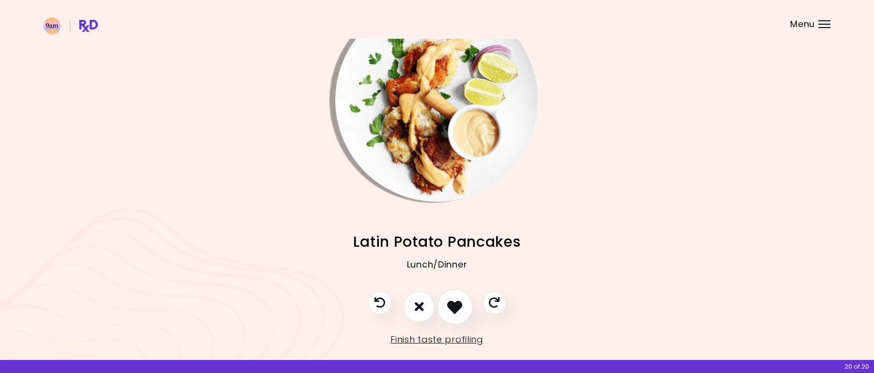
click at [458, 304] on icon "I like this recipe" at bounding box center [454, 306] width 15 height 15
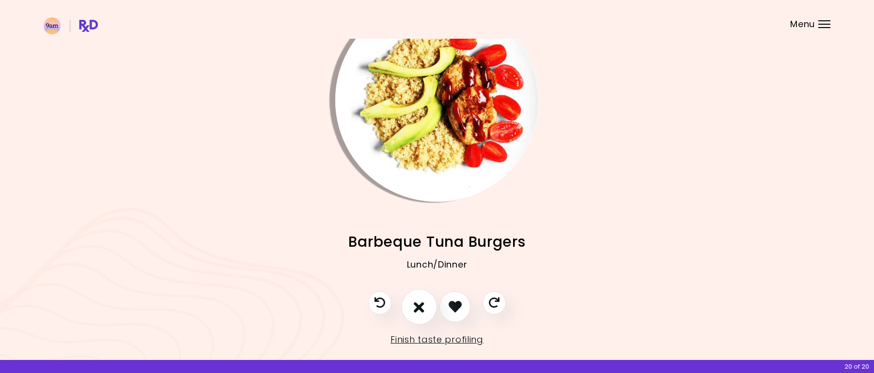
click at [420, 303] on icon "I don't like this recipe" at bounding box center [419, 306] width 11 height 15
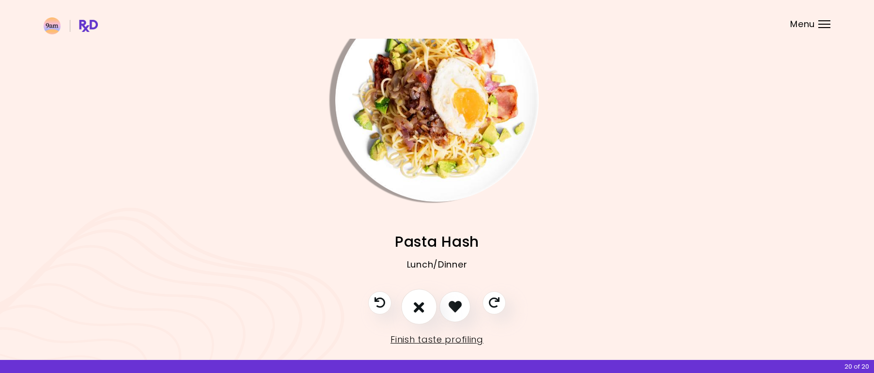
click at [417, 301] on icon "I don't like this recipe" at bounding box center [419, 306] width 11 height 15
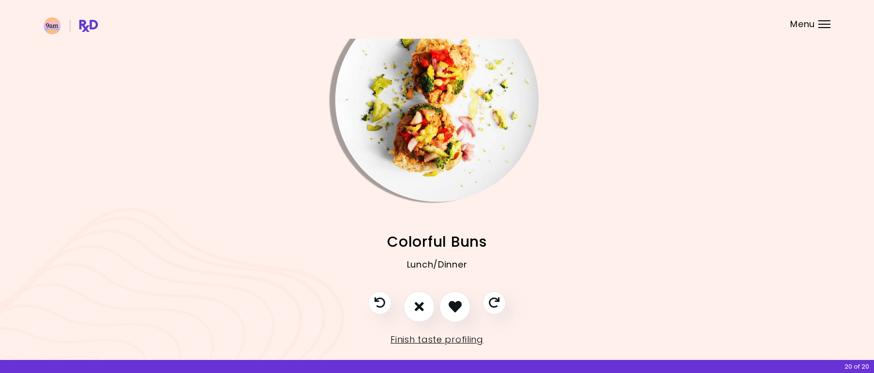
click at [455, 108] on img "Info - Colorful Buns" at bounding box center [436, 100] width 203 height 203
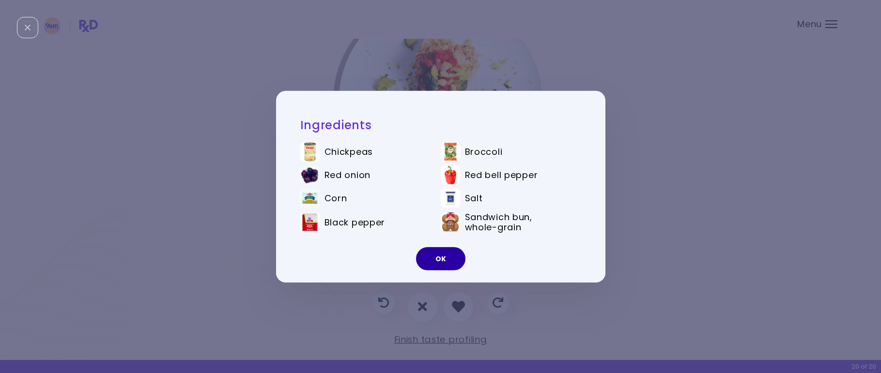
click at [443, 262] on button "OK" at bounding box center [440, 259] width 49 height 23
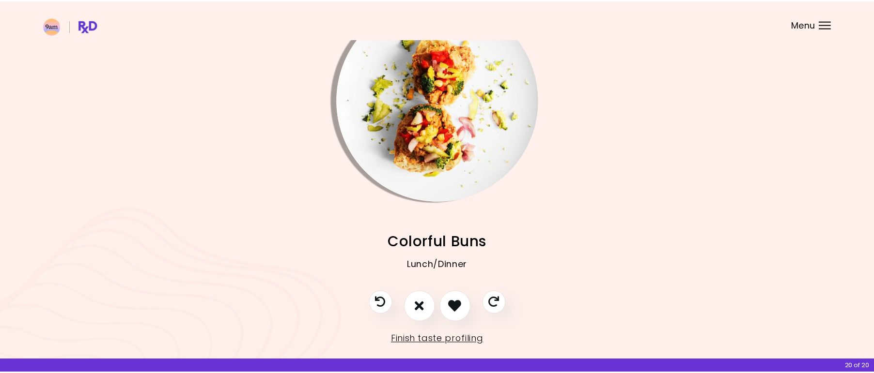
scroll to position [41, 0]
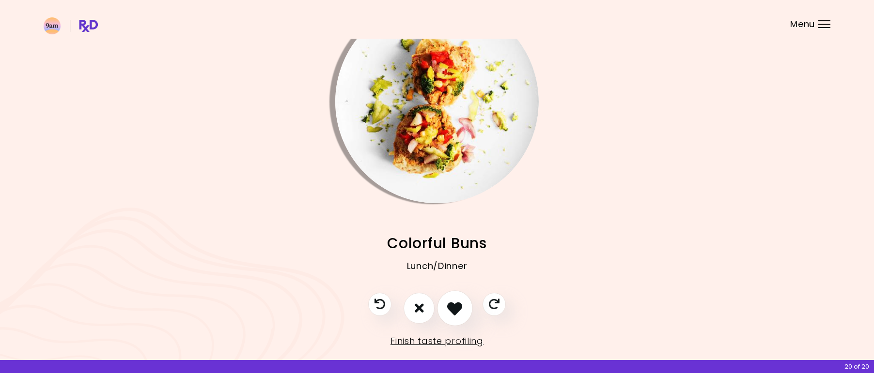
click at [451, 322] on button "I like this recipe" at bounding box center [455, 309] width 36 height 36
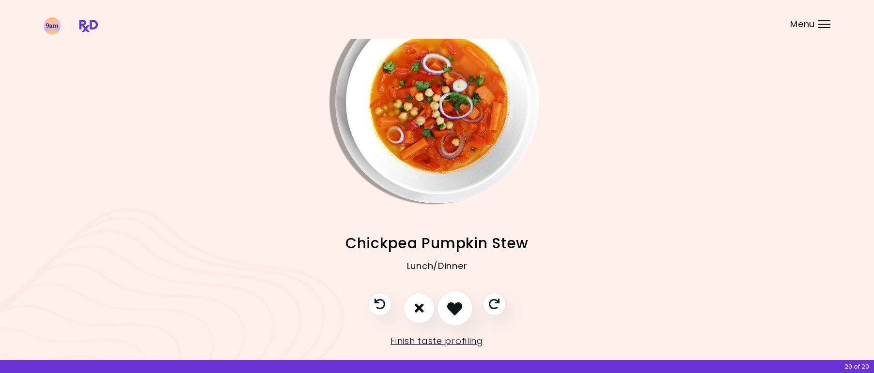
click at [451, 322] on button "I like this recipe" at bounding box center [455, 309] width 36 height 36
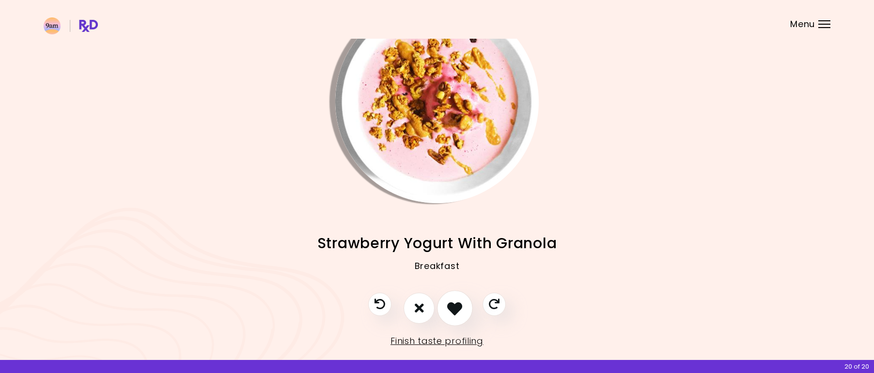
click at [451, 322] on button "I like this recipe" at bounding box center [455, 309] width 36 height 36
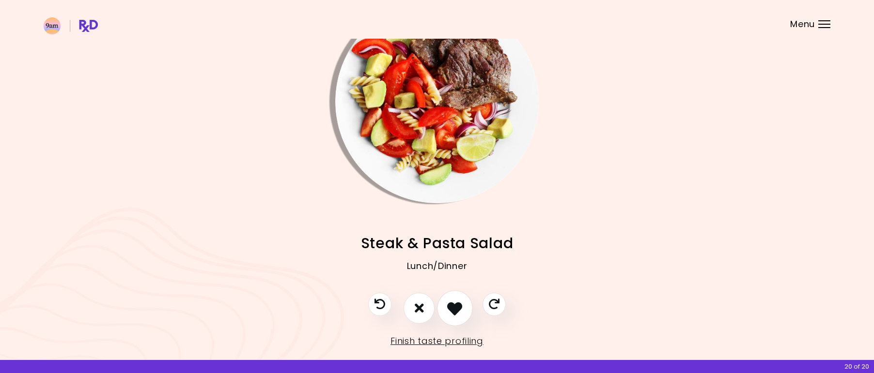
click at [451, 322] on button "I like this recipe" at bounding box center [455, 309] width 36 height 36
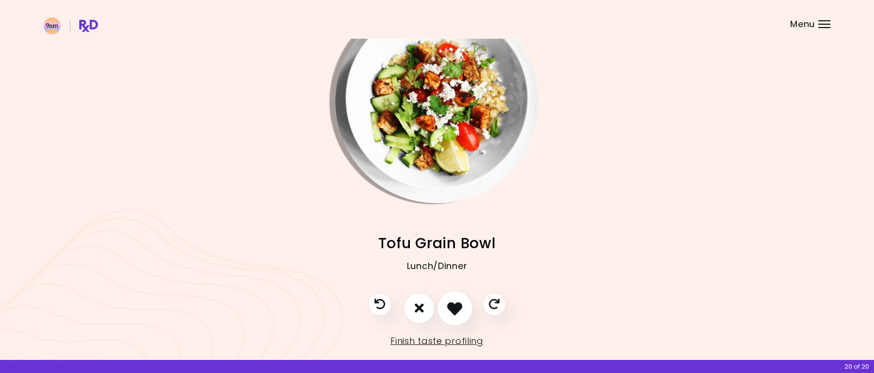
click at [451, 318] on button "I like this recipe" at bounding box center [455, 309] width 36 height 36
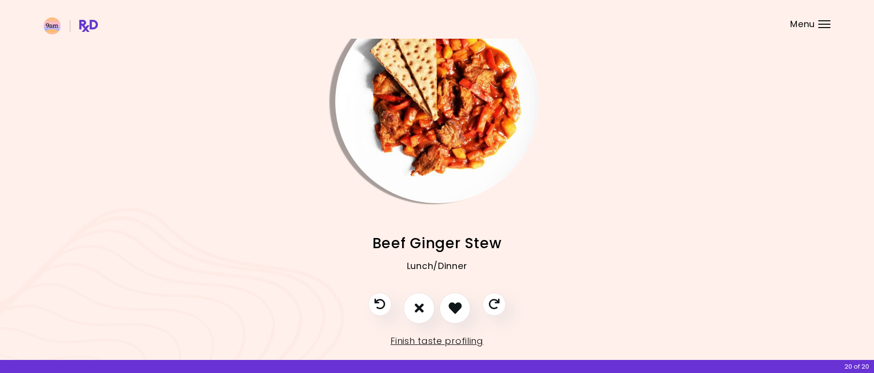
click at [454, 286] on div "Meatballs With Mashed Potatoes Lunch/Dinner Salmon Tomato Traybake Lunch/Dinner…" at bounding box center [437, 175] width 874 height 432
click at [458, 309] on icon "I like this recipe" at bounding box center [454, 308] width 15 height 15
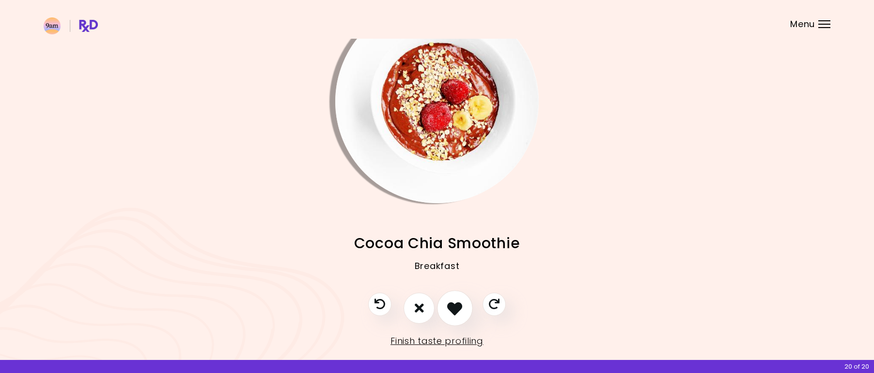
click at [458, 309] on icon "I like this recipe" at bounding box center [454, 308] width 15 height 15
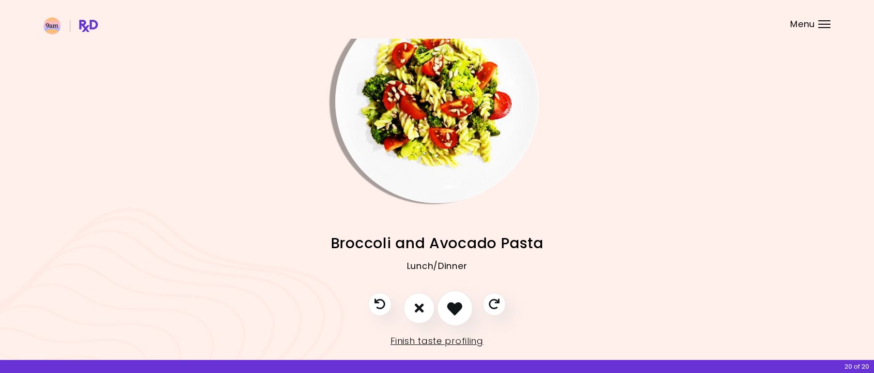
click at [458, 309] on icon "I like this recipe" at bounding box center [454, 308] width 15 height 15
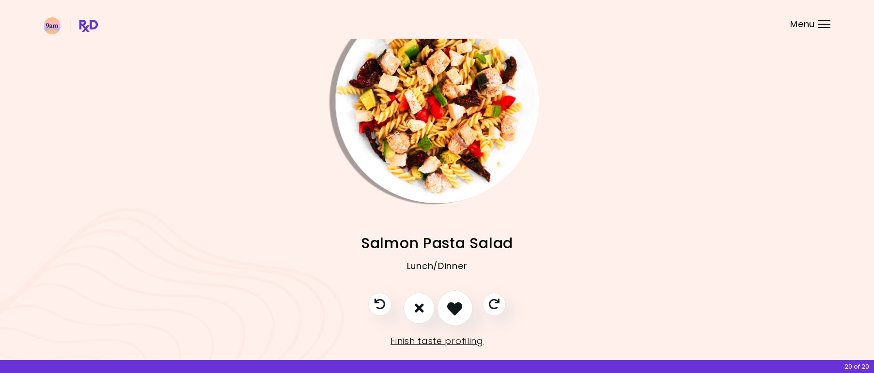
click at [458, 309] on icon "I like this recipe" at bounding box center [454, 308] width 15 height 15
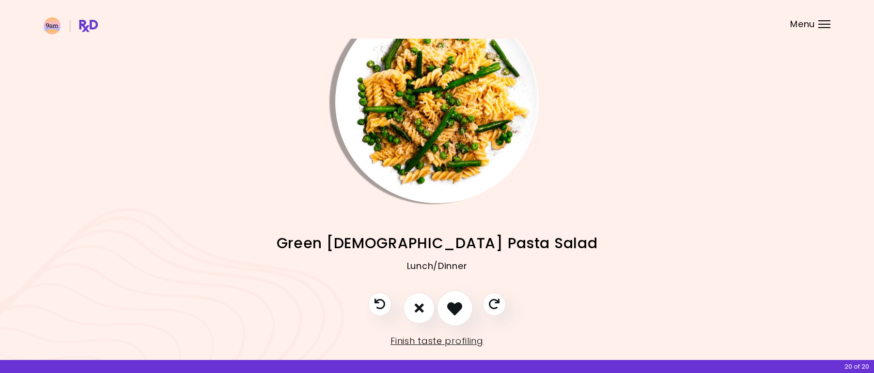
click at [458, 309] on icon "I like this recipe" at bounding box center [454, 308] width 15 height 15
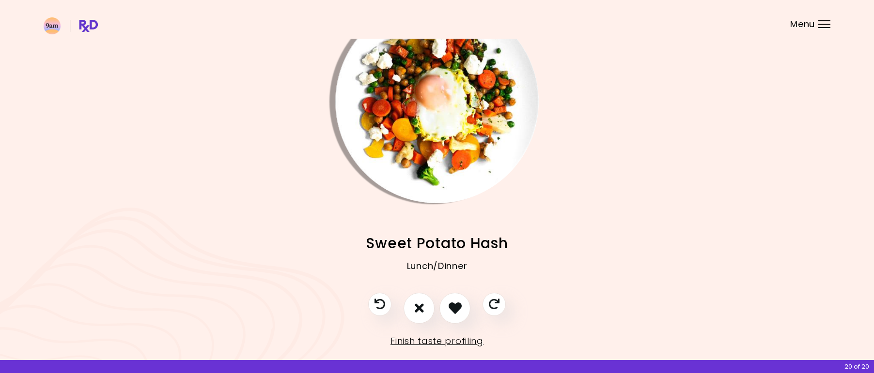
scroll to position [58, 0]
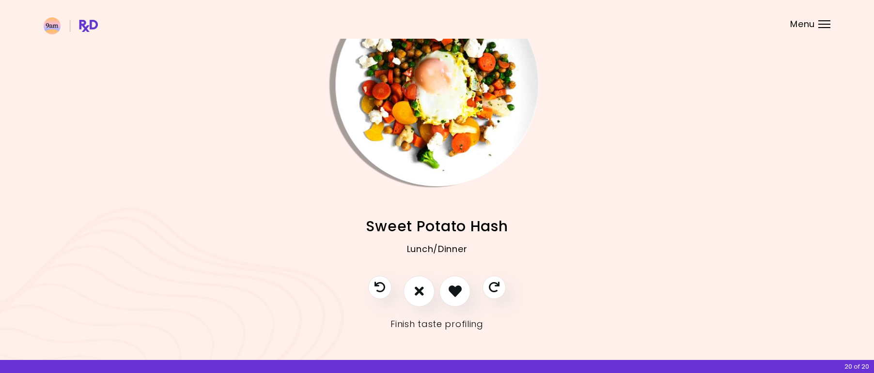
click at [457, 326] on link "Finish taste profiling" at bounding box center [436, 325] width 93 height 16
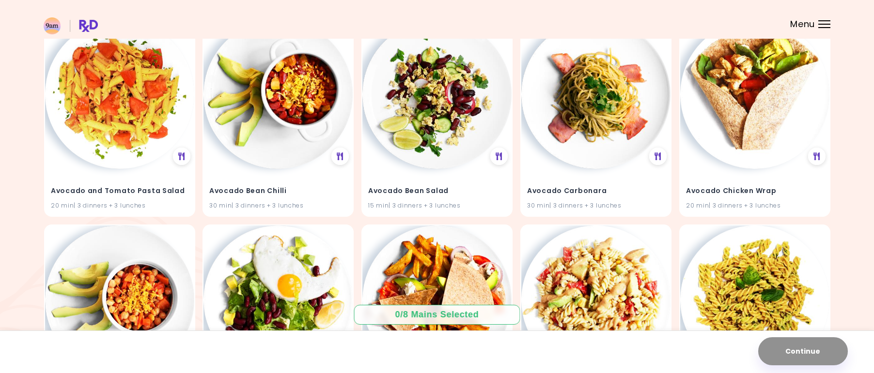
scroll to position [688, 0]
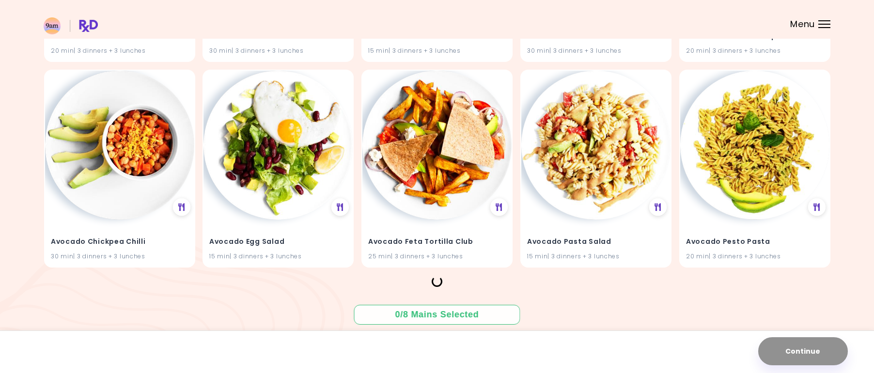
click at [476, 320] on div "0 / 8 Mains Selected" at bounding box center [437, 315] width 98 height 12
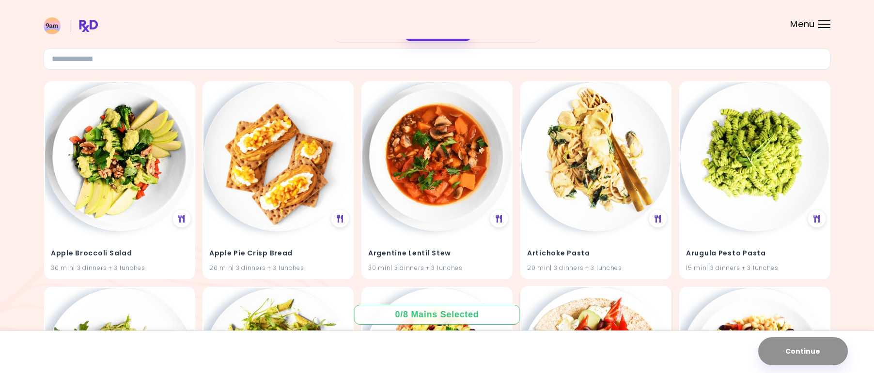
scroll to position [0, 0]
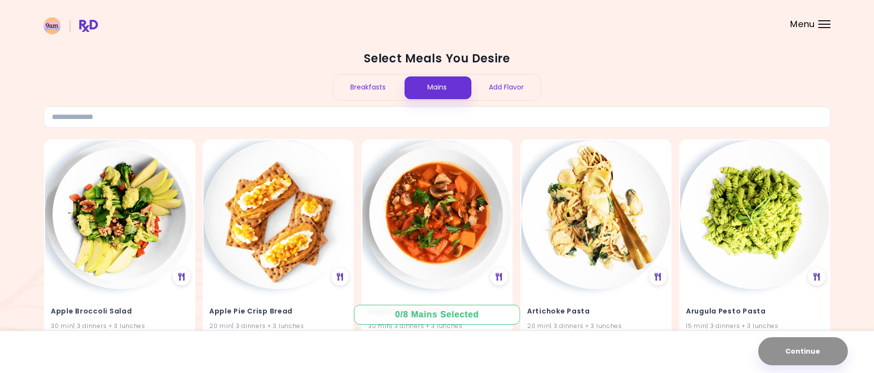
click at [378, 86] on div "Breakfasts" at bounding box center [367, 88] width 69 height 26
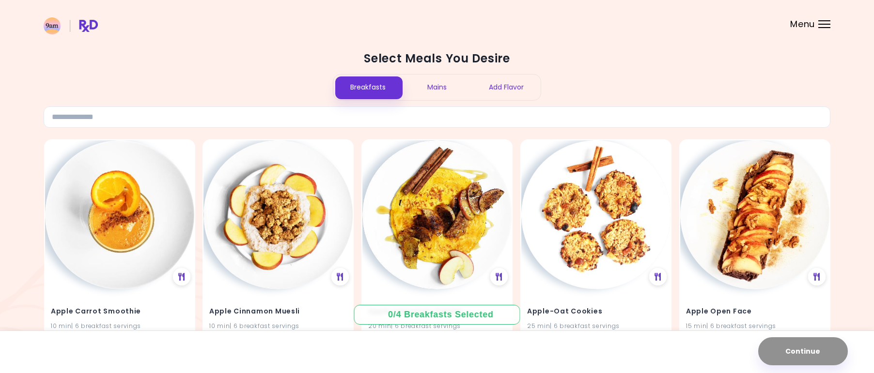
click at [452, 84] on div "Mains" at bounding box center [437, 88] width 69 height 26
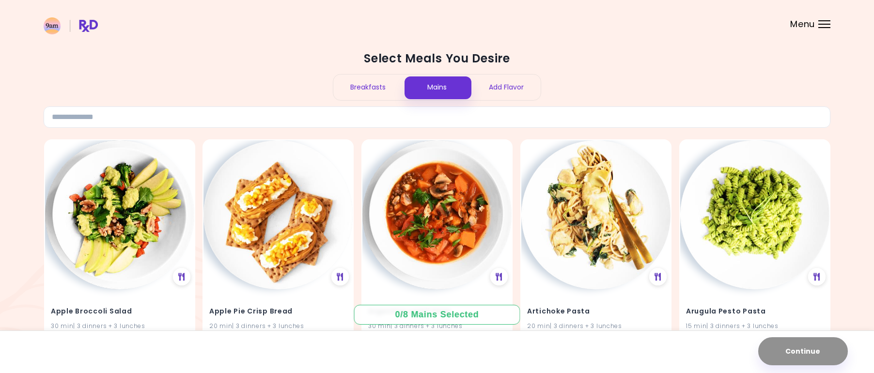
click at [381, 89] on div "Breakfasts" at bounding box center [367, 88] width 69 height 26
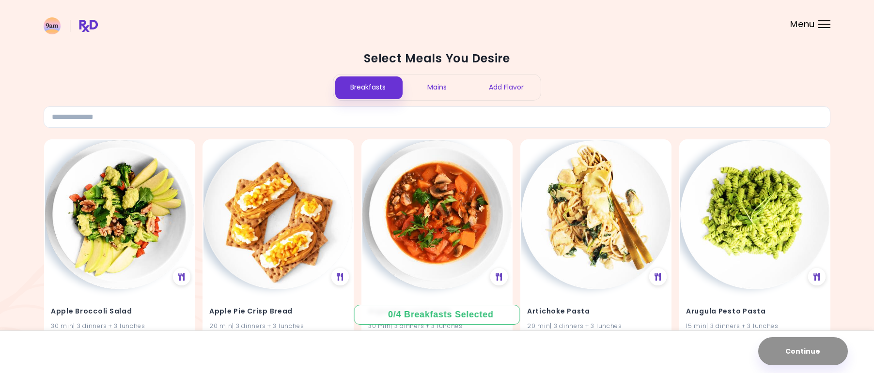
click at [436, 85] on div "Mains" at bounding box center [437, 88] width 69 height 26
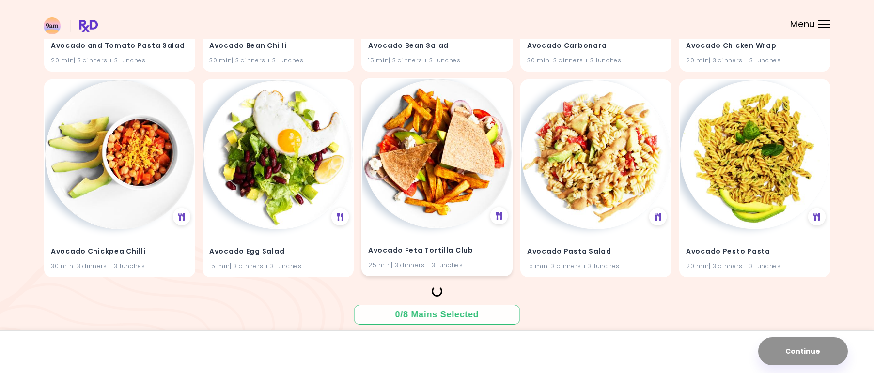
scroll to position [688, 0]
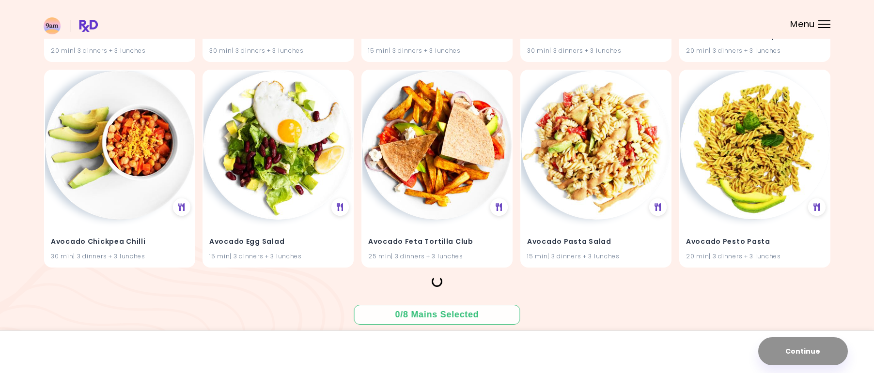
click at [510, 321] on div "0 / 8 Mains Selected" at bounding box center [437, 315] width 166 height 20
